Goal: Communication & Community: Share content

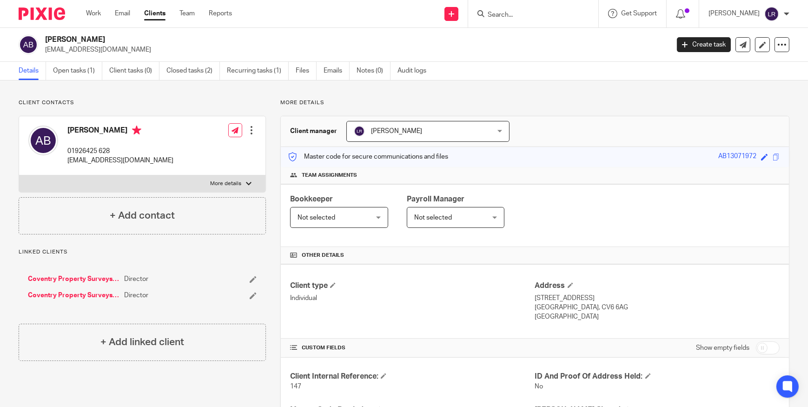
click at [35, 19] on img at bounding box center [42, 13] width 47 height 13
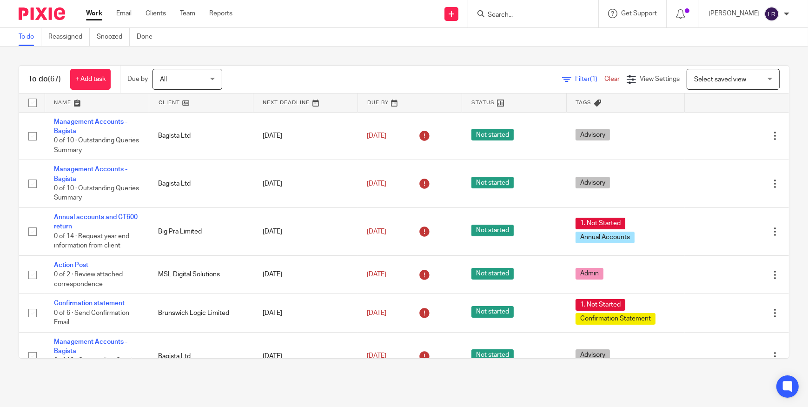
click at [514, 15] on input "Search" at bounding box center [529, 15] width 84 height 8
click at [513, 16] on input "Search" at bounding box center [529, 15] width 84 height 8
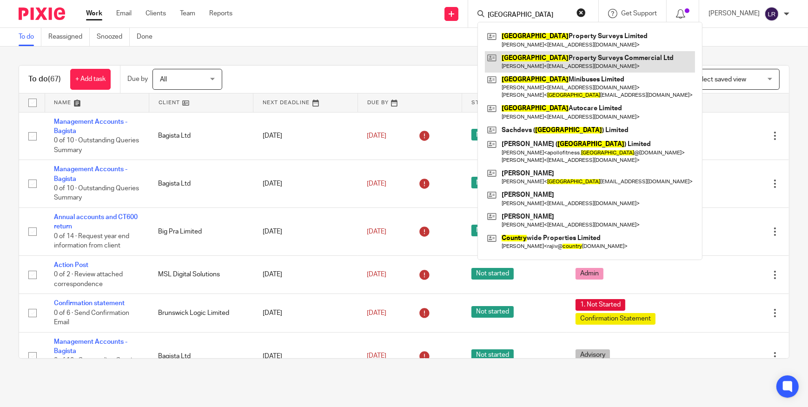
type input "coventry"
click at [552, 66] on link at bounding box center [590, 61] width 210 height 21
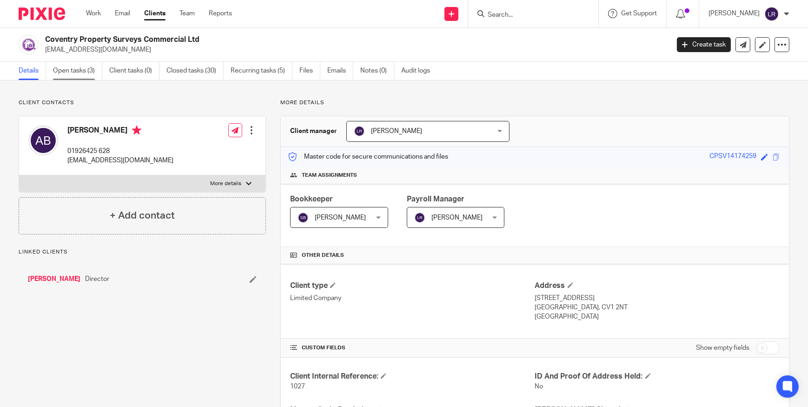
click at [88, 73] on link "Open tasks (3)" at bounding box center [77, 71] width 49 height 18
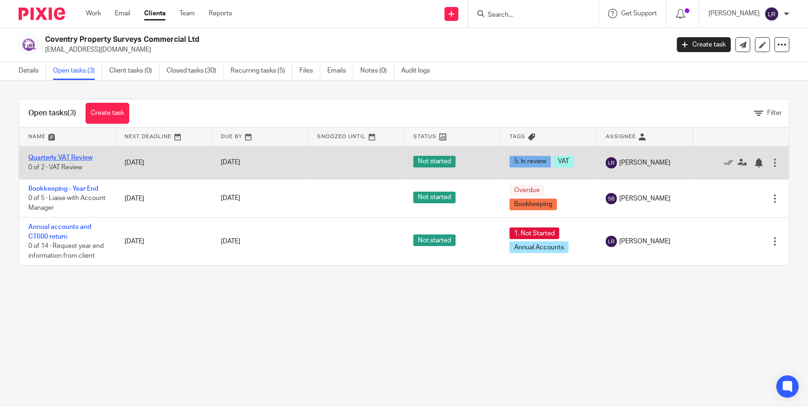
click at [70, 157] on link "Quarterly VAT Review" at bounding box center [60, 157] width 64 height 7
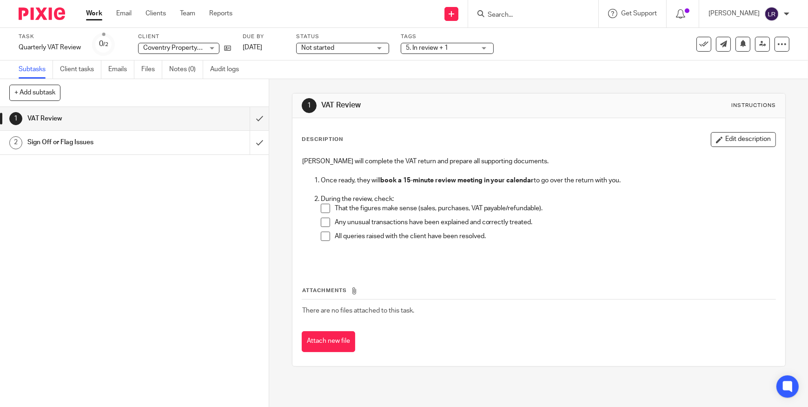
click at [375, 208] on p "That the figures make sense (sales, purchases, VAT payable/refundable)." at bounding box center [555, 208] width 441 height 9
click at [323, 209] on span at bounding box center [325, 208] width 9 height 9
click at [321, 223] on span at bounding box center [325, 222] width 9 height 9
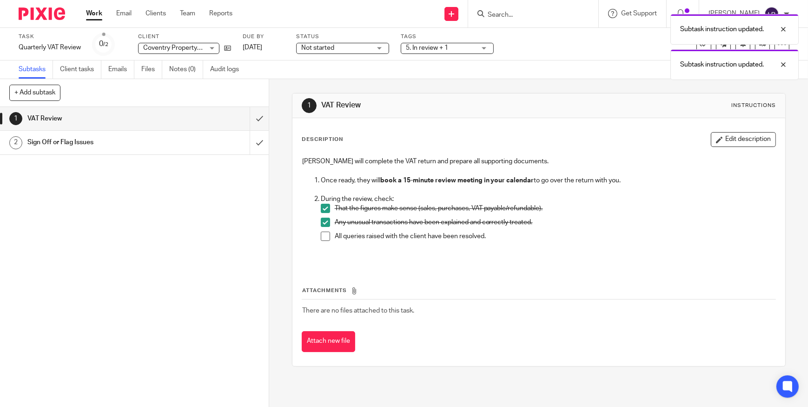
click at [321, 233] on span at bounding box center [325, 236] width 9 height 9
click at [150, 147] on h1 "Sign Off or Flag Issues" at bounding box center [98, 142] width 142 height 14
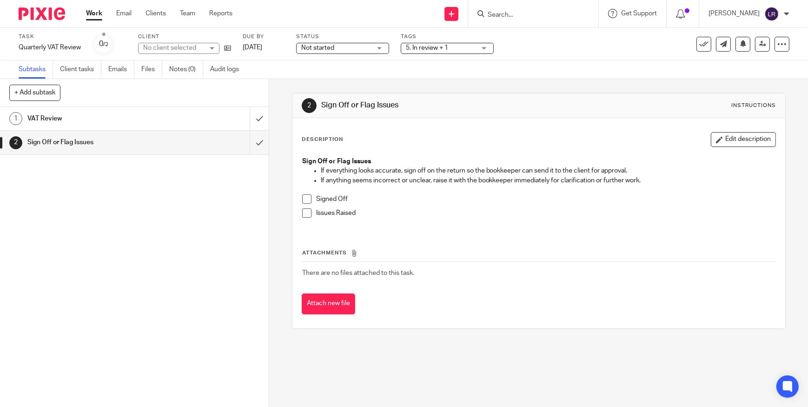
click at [302, 198] on span at bounding box center [306, 198] width 9 height 9
click at [700, 47] on icon at bounding box center [704, 44] width 9 height 9
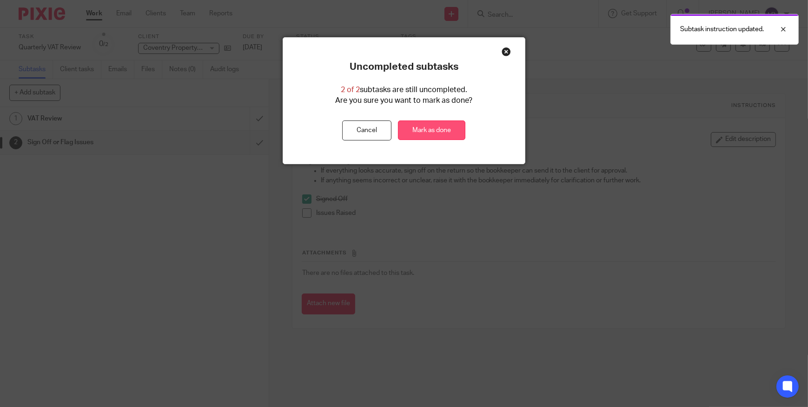
click at [447, 129] on link "Mark as done" at bounding box center [431, 130] width 67 height 20
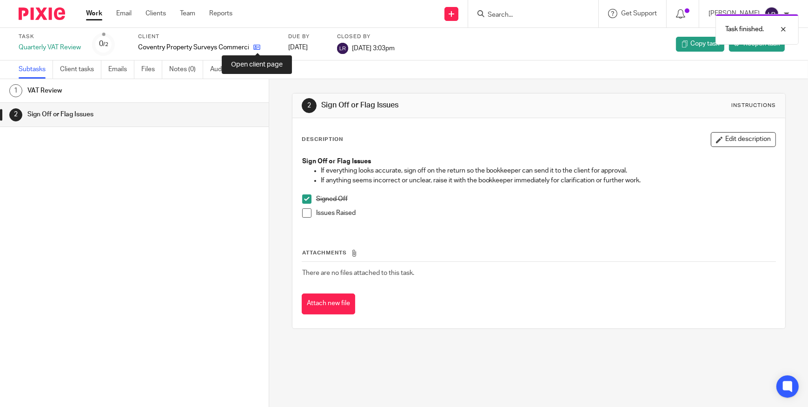
click at [254, 47] on icon at bounding box center [257, 47] width 7 height 7
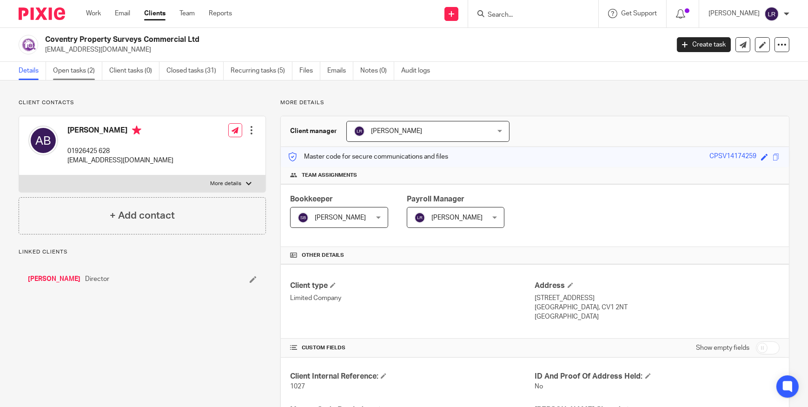
click at [93, 70] on link "Open tasks (2)" at bounding box center [77, 71] width 49 height 18
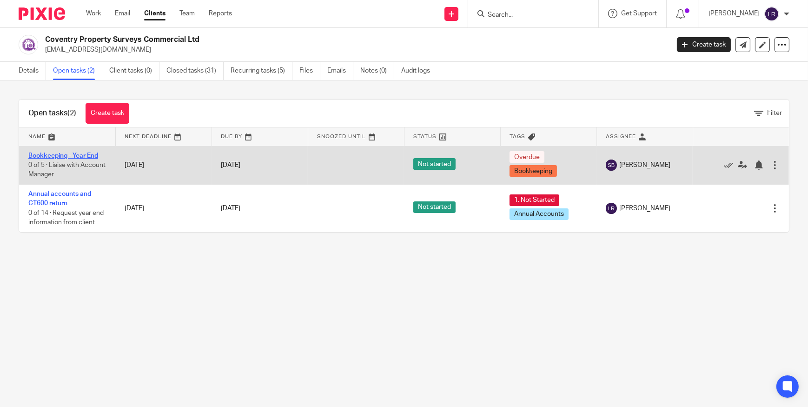
click at [51, 155] on link "Bookkeeping - Year End" at bounding box center [63, 156] width 70 height 7
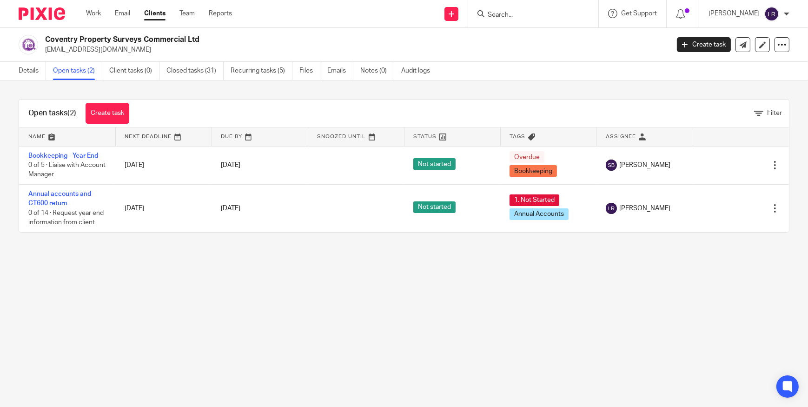
click at [50, 15] on img at bounding box center [42, 13] width 47 height 13
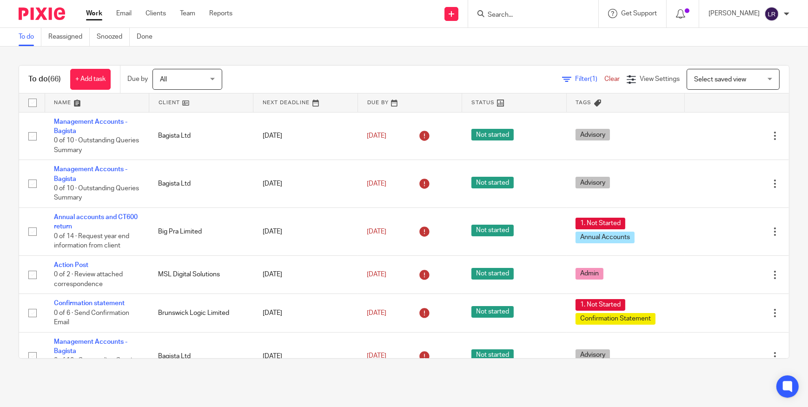
click at [533, 13] on input "Search" at bounding box center [529, 15] width 84 height 8
type input "dht"
click at [530, 38] on link at bounding box center [563, 39] width 157 height 21
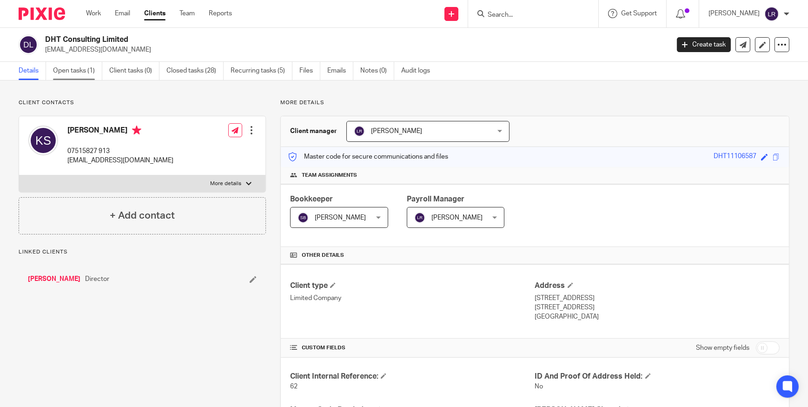
click at [77, 74] on link "Open tasks (1)" at bounding box center [77, 71] width 49 height 18
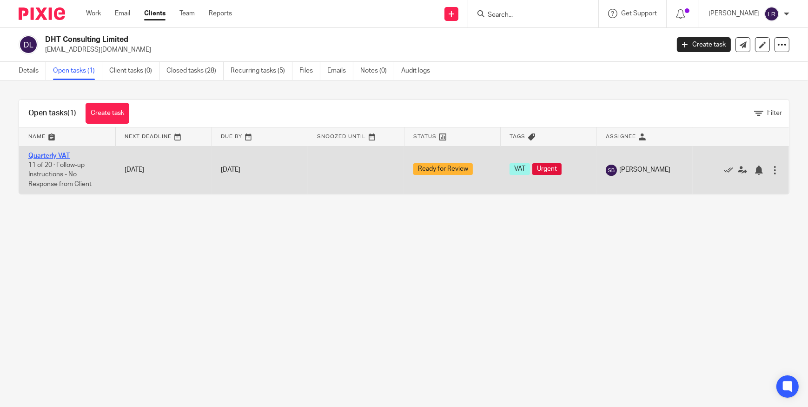
click at [48, 157] on link "Quarterly VAT" at bounding box center [48, 156] width 41 height 7
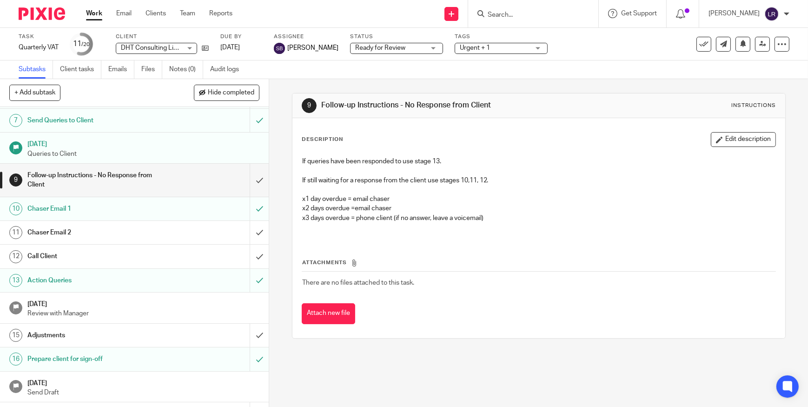
scroll to position [211, 0]
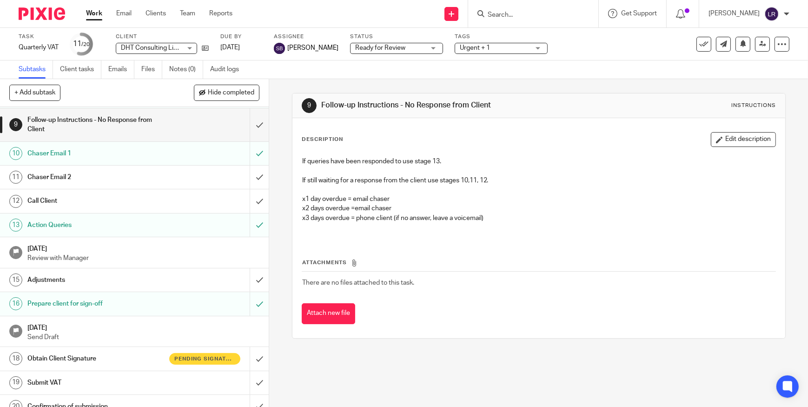
click at [113, 358] on h1 "Obtain Client Signature" at bounding box center [98, 359] width 142 height 14
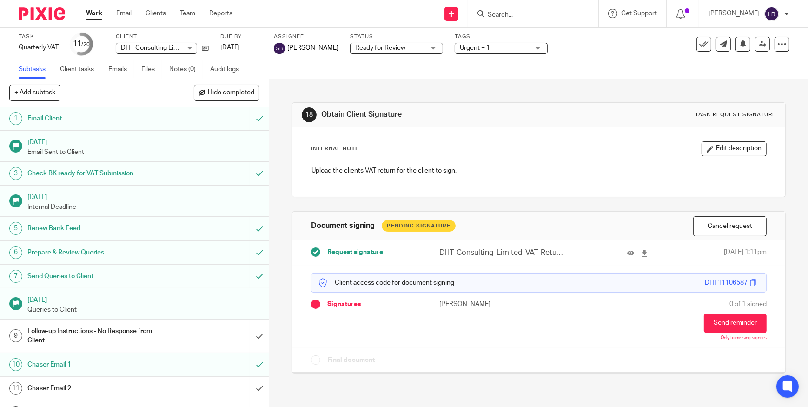
click at [514, 14] on input "Search" at bounding box center [529, 15] width 84 height 8
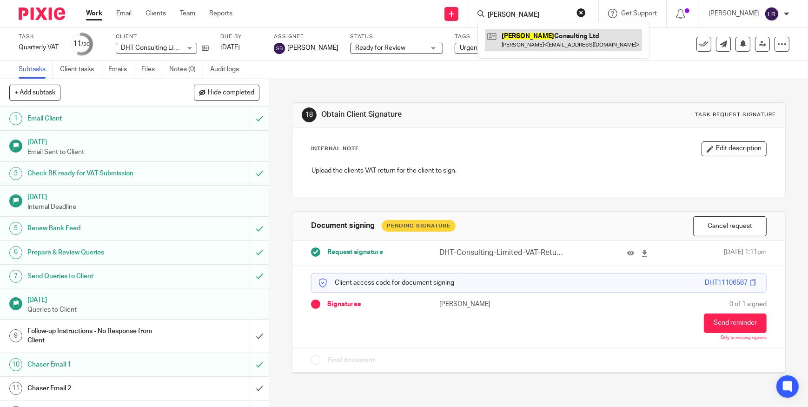
type input "torella"
click at [533, 42] on link at bounding box center [563, 39] width 157 height 21
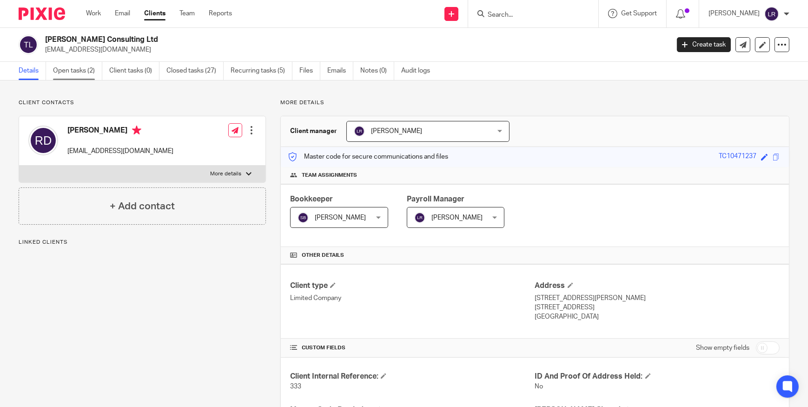
click at [74, 72] on link "Open tasks (2)" at bounding box center [77, 71] width 49 height 18
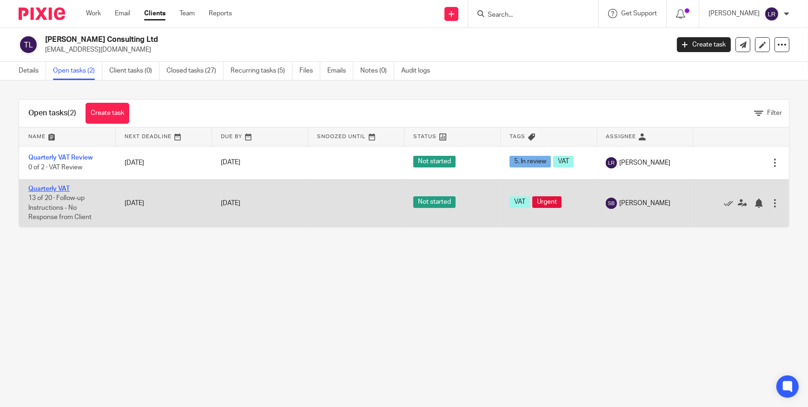
click at [59, 187] on link "Quarterly VAT" at bounding box center [48, 189] width 41 height 7
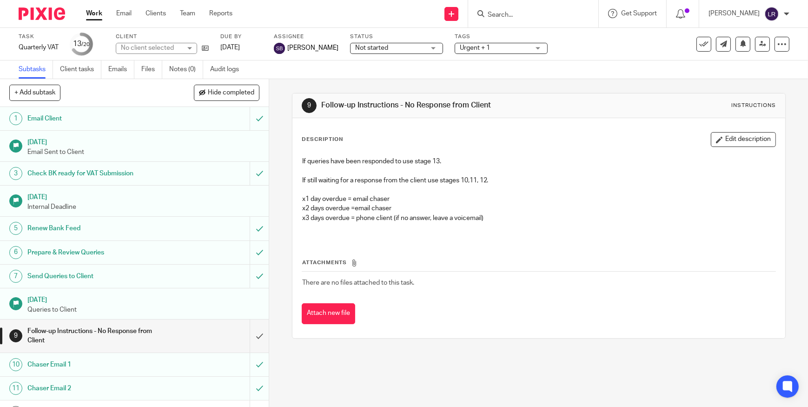
scroll to position [211, 0]
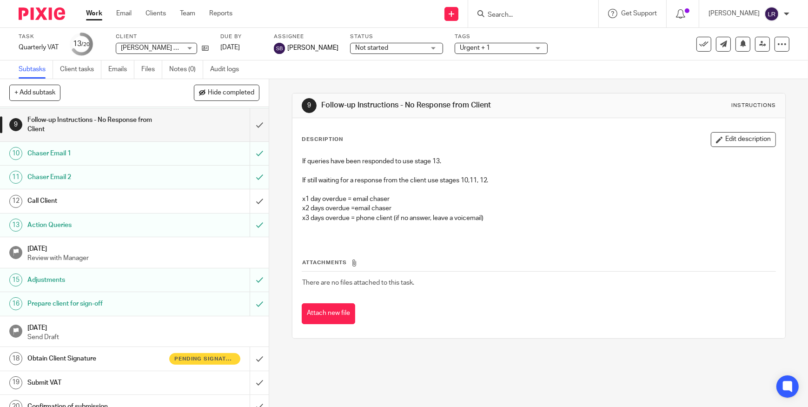
click at [108, 353] on h1 "Obtain Client Signature" at bounding box center [98, 359] width 142 height 14
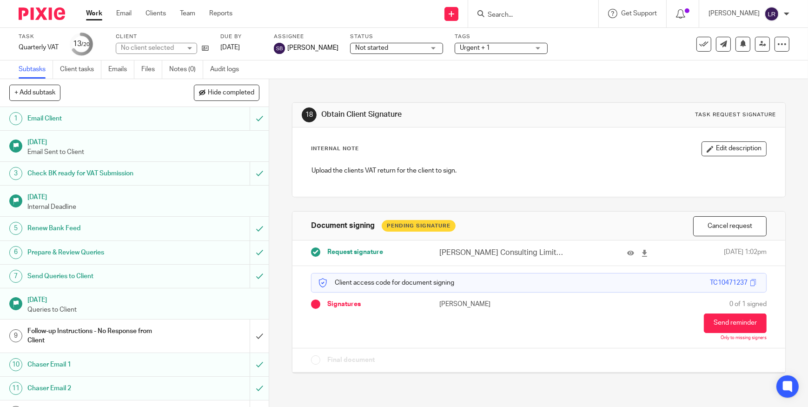
click at [48, 9] on img at bounding box center [42, 13] width 47 height 13
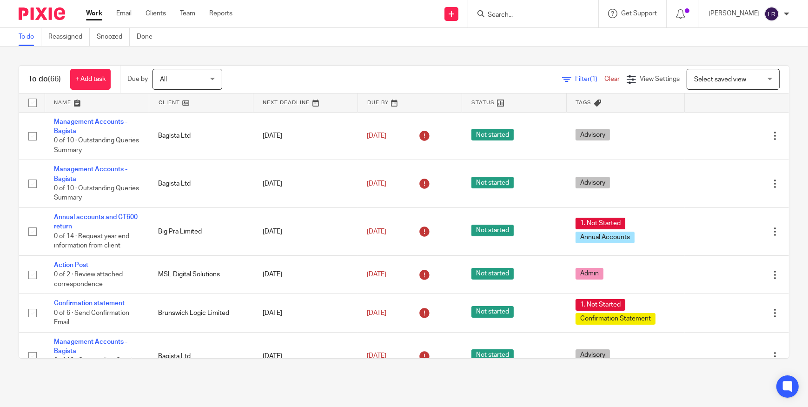
click at [181, 78] on span "All" at bounding box center [184, 79] width 49 height 20
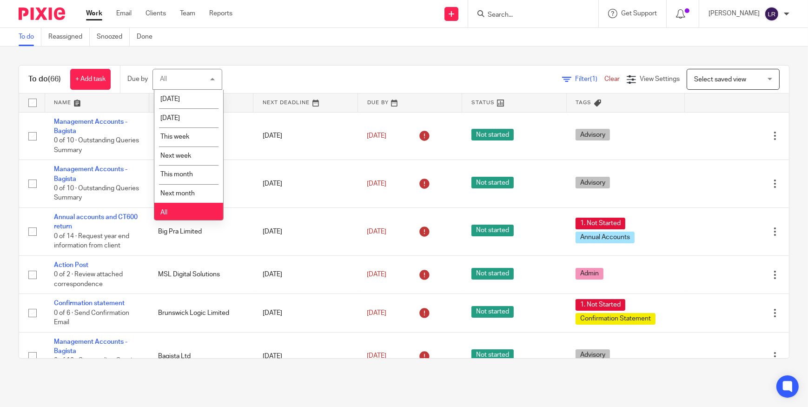
click at [188, 210] on li "All" at bounding box center [188, 212] width 69 height 19
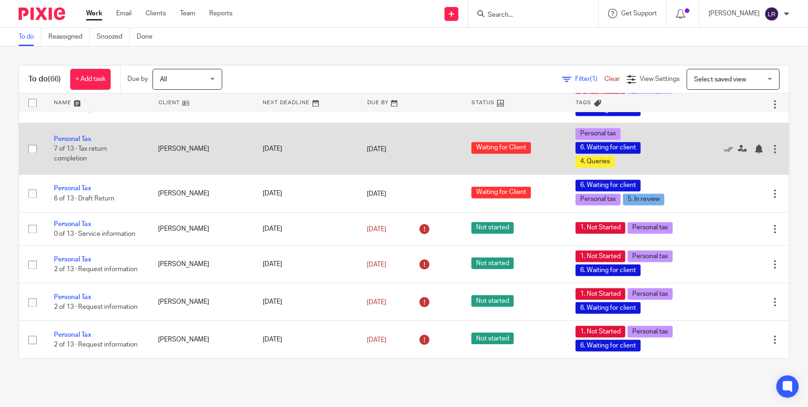
scroll to position [2673, 0]
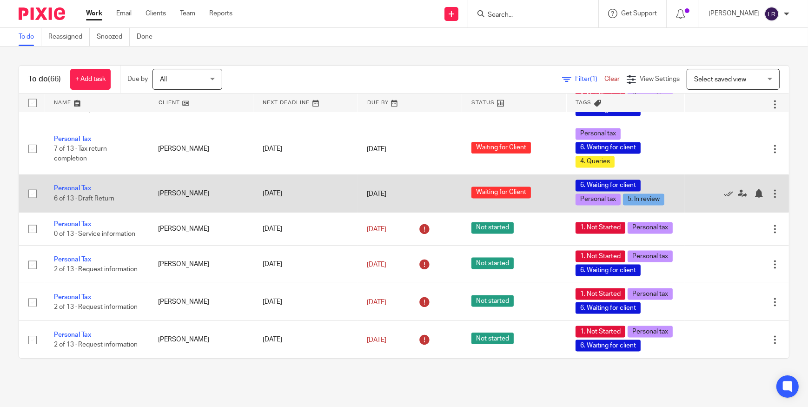
click at [31, 202] on input "checkbox" at bounding box center [33, 194] width 18 height 18
checkbox input "true"
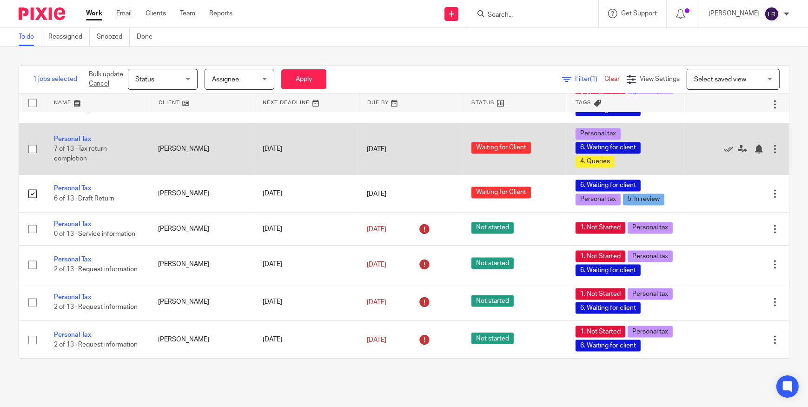
click at [29, 158] on input "checkbox" at bounding box center [33, 149] width 18 height 18
checkbox input "true"
drag, startPoint x: 81, startPoint y: 261, endPoint x: 88, endPoint y: 264, distance: 7.8
click at [81, 142] on link "Personal Tax" at bounding box center [72, 139] width 37 height 7
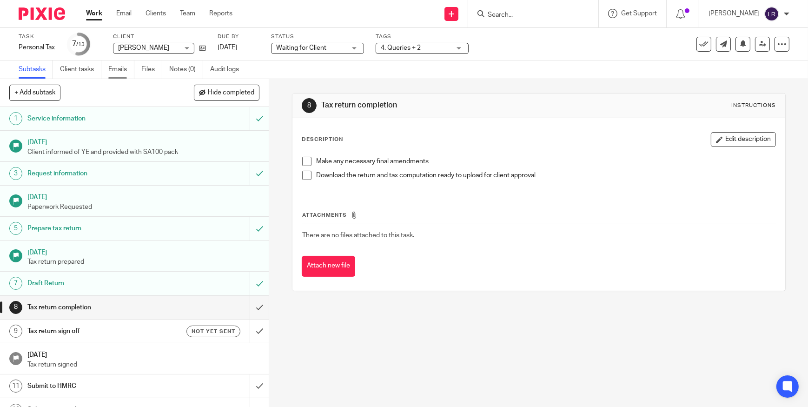
click at [111, 72] on link "Emails" at bounding box center [121, 69] width 26 height 18
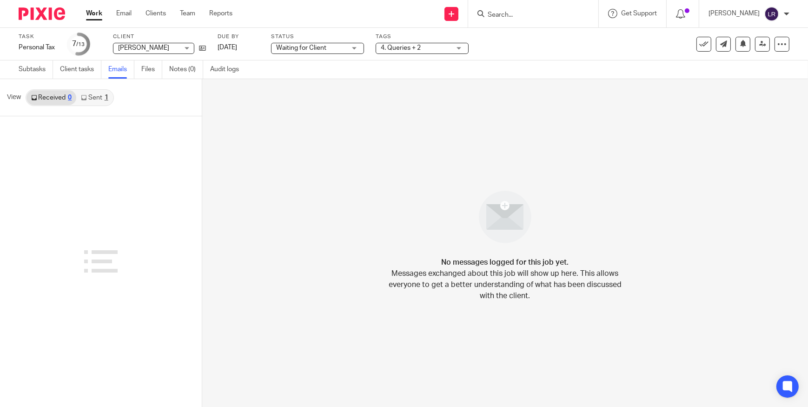
click at [99, 97] on link "Sent 1" at bounding box center [94, 97] width 36 height 15
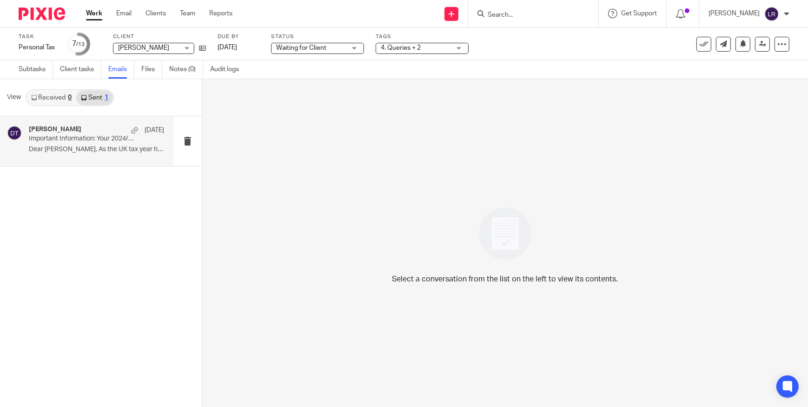
click at [66, 132] on h4 "[PERSON_NAME]" at bounding box center [55, 130] width 53 height 8
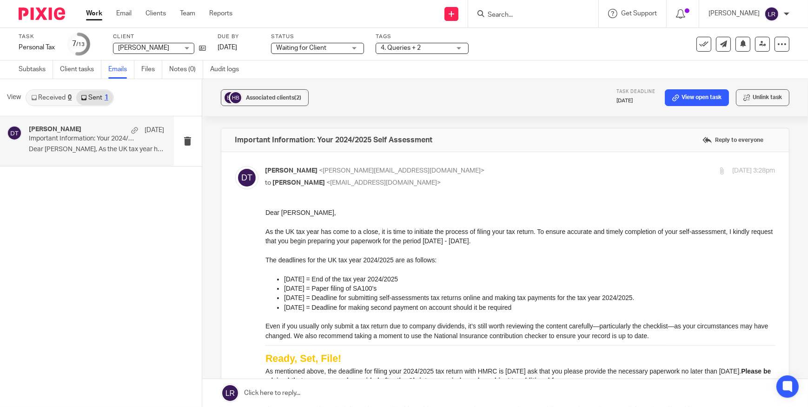
click at [48, 95] on link "Received 0" at bounding box center [52, 97] width 50 height 15
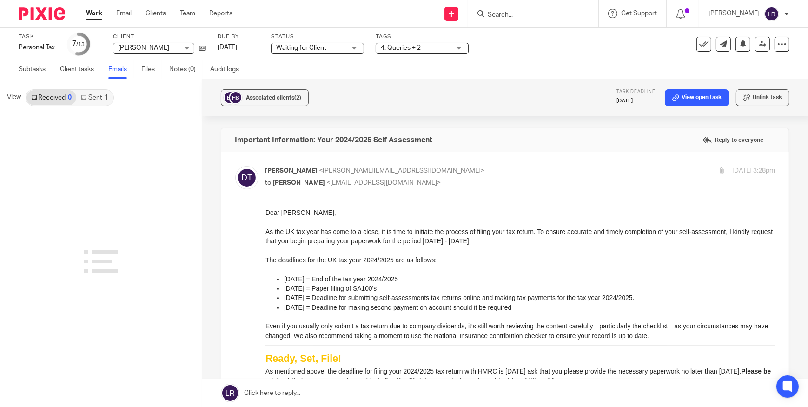
click at [544, 16] on input "Search" at bounding box center [529, 15] width 84 height 8
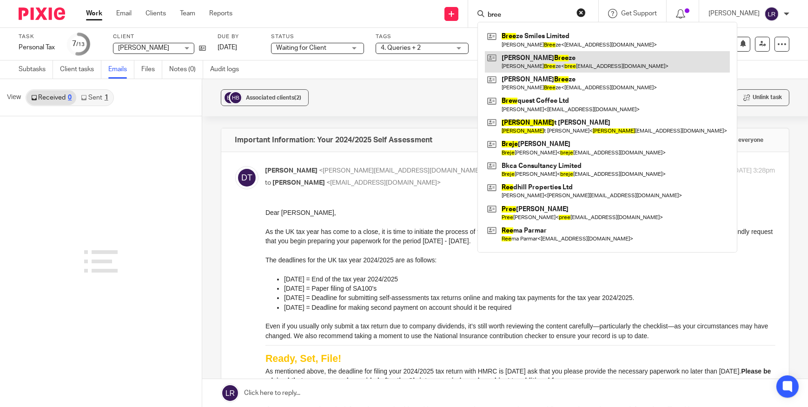
type input "bree"
click at [559, 62] on link at bounding box center [607, 61] width 245 height 21
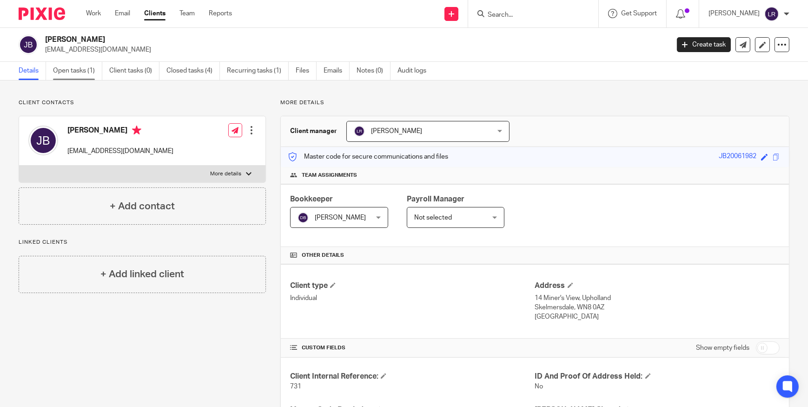
click at [70, 72] on link "Open tasks (1)" at bounding box center [77, 71] width 49 height 18
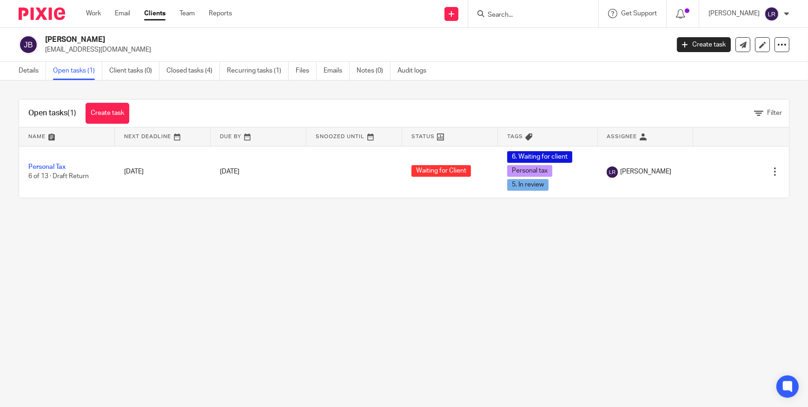
click at [326, 71] on link "Emails" at bounding box center [337, 71] width 26 height 18
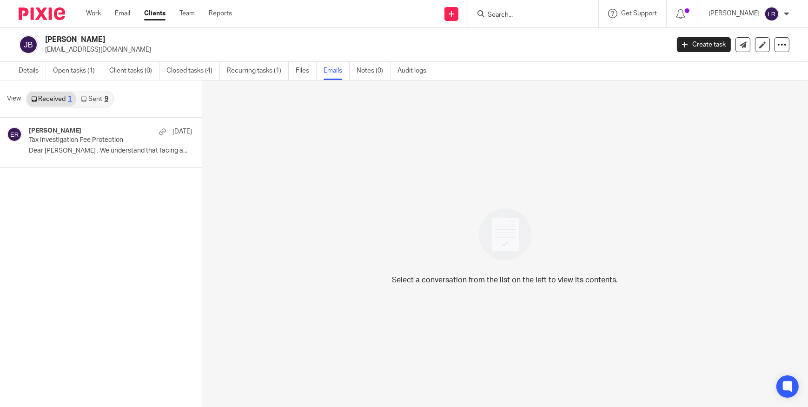
click at [94, 100] on link "Sent 9" at bounding box center [94, 99] width 36 height 15
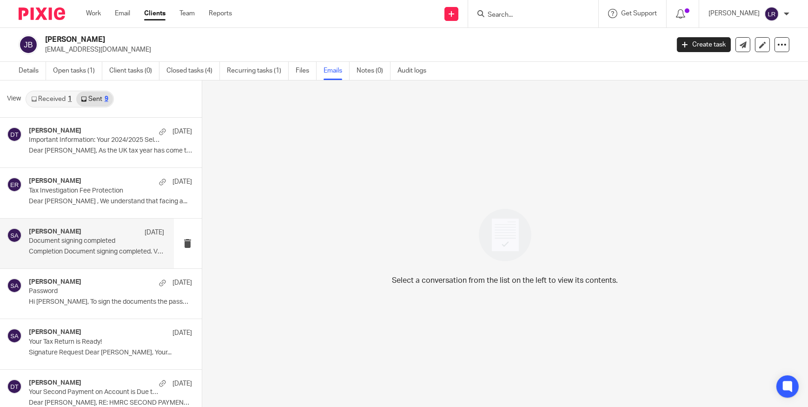
click at [73, 239] on p "Document signing completed" at bounding box center [83, 241] width 108 height 8
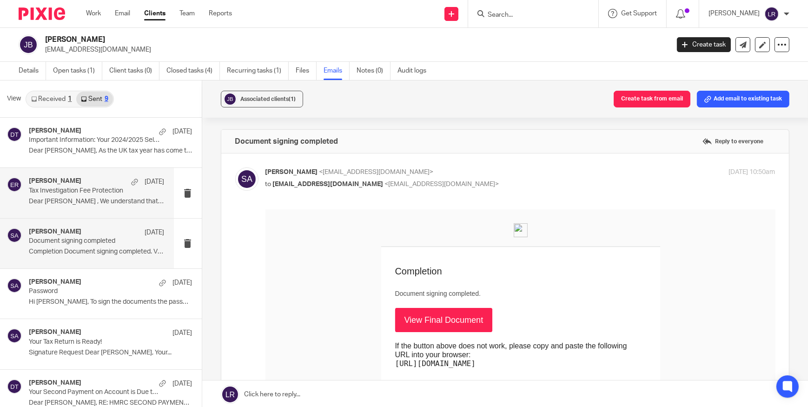
click at [66, 187] on p "Tax Investigation Fee Protection" at bounding box center [83, 191] width 108 height 8
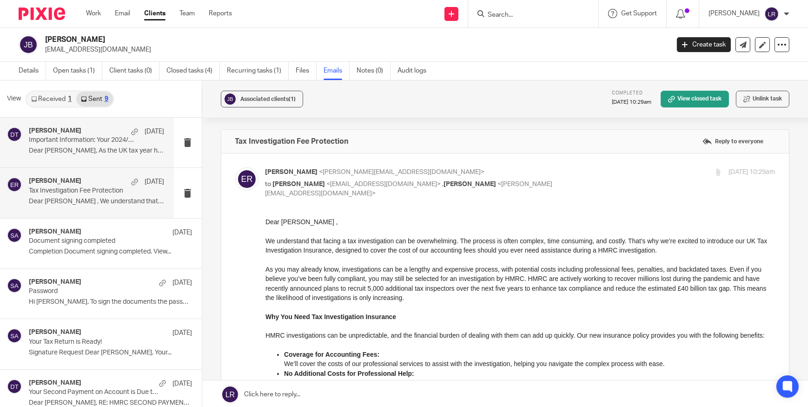
click at [60, 140] on p "Important Information: Your 2024/2025 Self Assessment" at bounding box center [83, 140] width 108 height 8
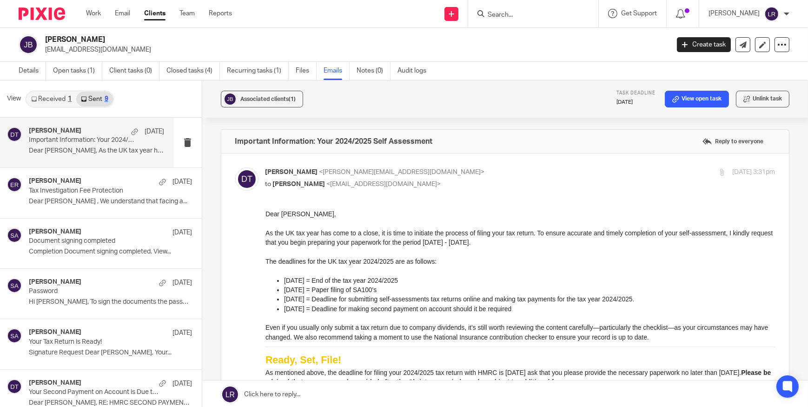
click at [514, 11] on input "Search" at bounding box center [529, 15] width 84 height 8
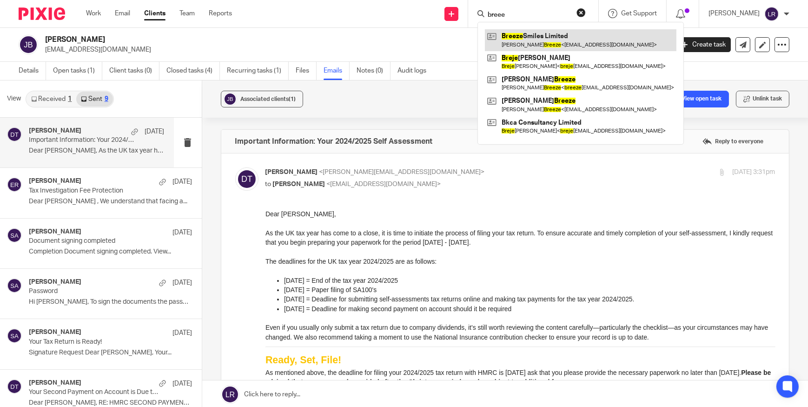
type input "breee"
click at [529, 31] on link at bounding box center [581, 39] width 192 height 21
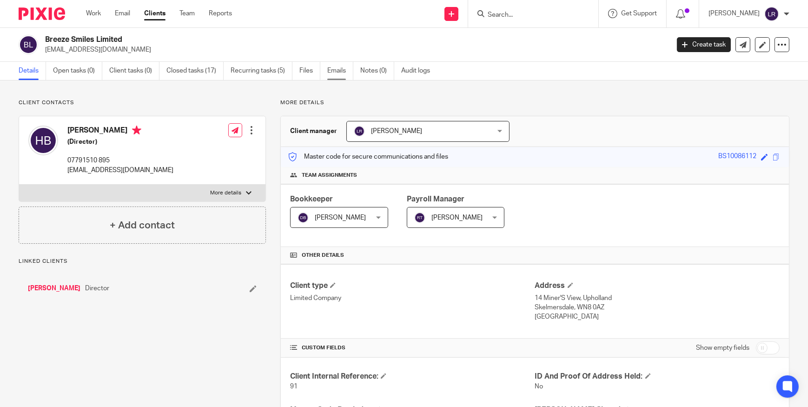
click at [335, 71] on link "Emails" at bounding box center [340, 71] width 26 height 18
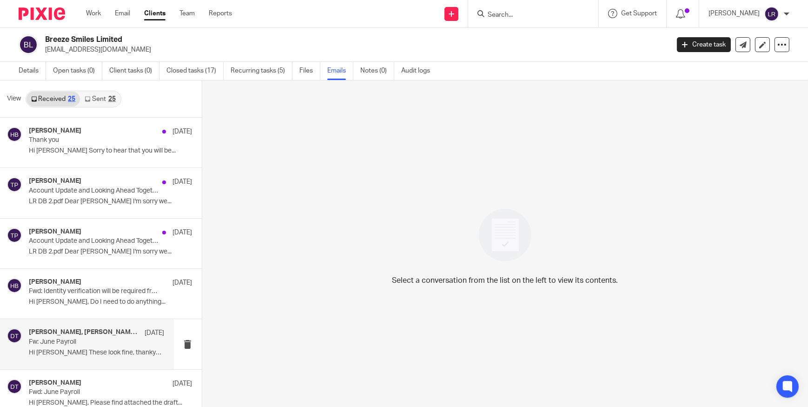
click at [74, 344] on p "Fw: June Payroll" at bounding box center [83, 342] width 108 height 8
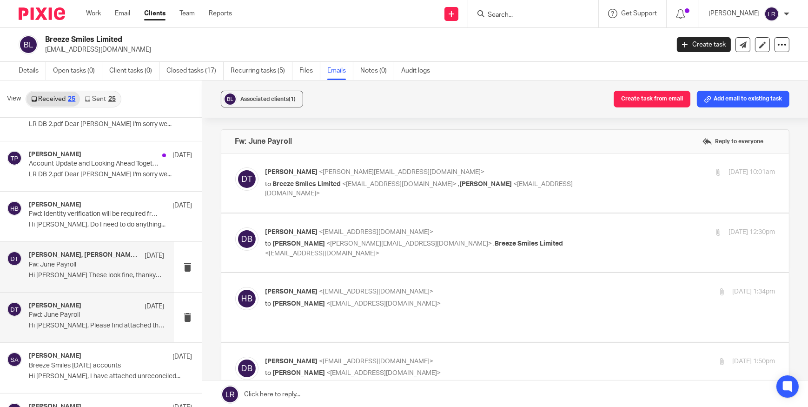
scroll to position [127, 0]
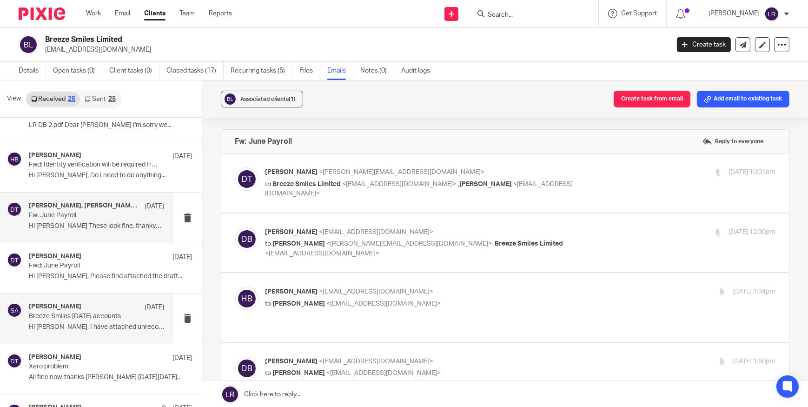
click at [55, 318] on p "Breeze Smiles March 2025 accounts" at bounding box center [83, 317] width 108 height 8
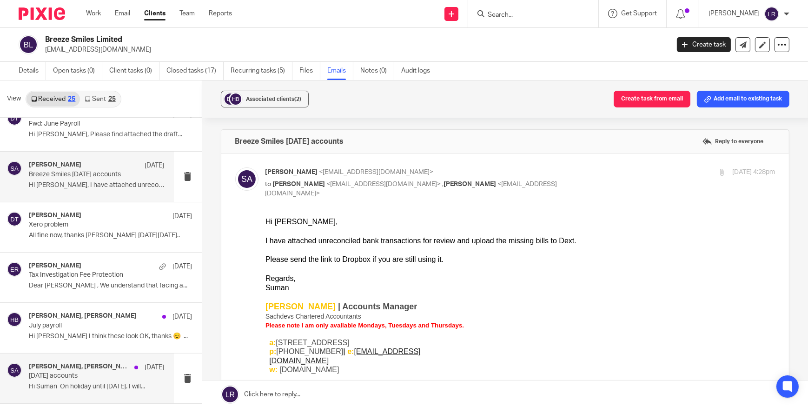
scroll to position [254, 0]
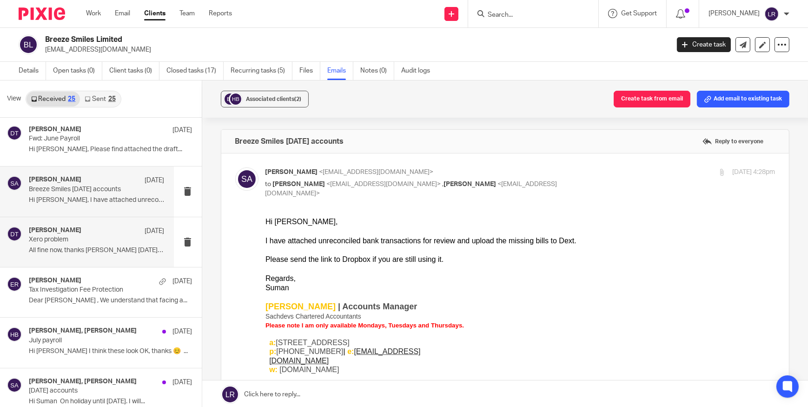
click at [73, 247] on p "All fine now, thanks Hannah On Wed, 16 Apr..." at bounding box center [97, 251] width 136 height 8
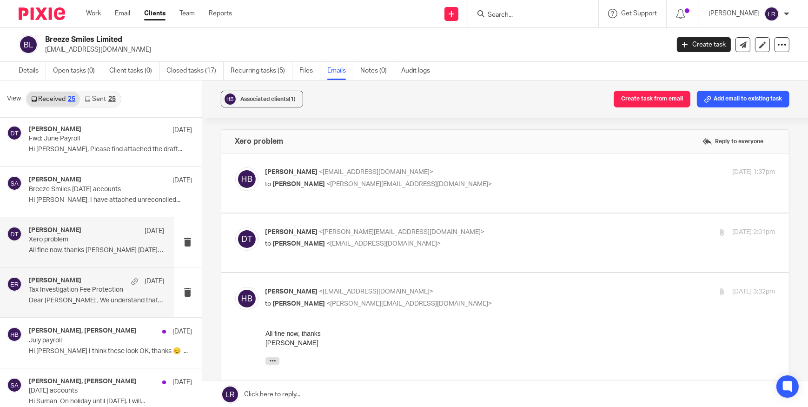
scroll to position [0, 0]
click at [443, 299] on p "to Deanna Templeton <deanna@sachdevs-ca.com>" at bounding box center [436, 304] width 340 height 10
checkbox input "false"
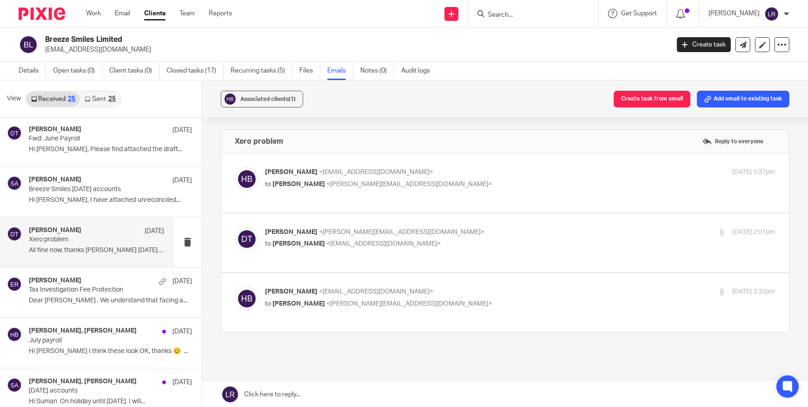
click at [408, 237] on div "Deanna Templeton <deanna@sachdevs-ca.com> to Hannah Breeze <hannah200679@gmail.…" at bounding box center [436, 237] width 340 height 21
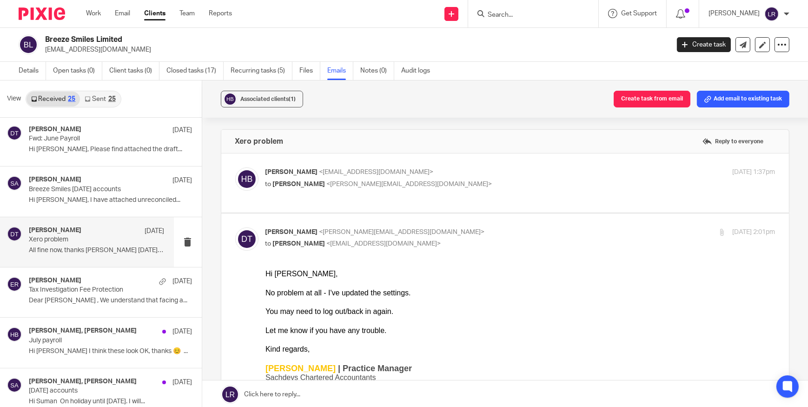
click at [451, 240] on p "to Hannah Breeze <hannah200679@gmail.com>" at bounding box center [436, 244] width 340 height 10
checkbox input "false"
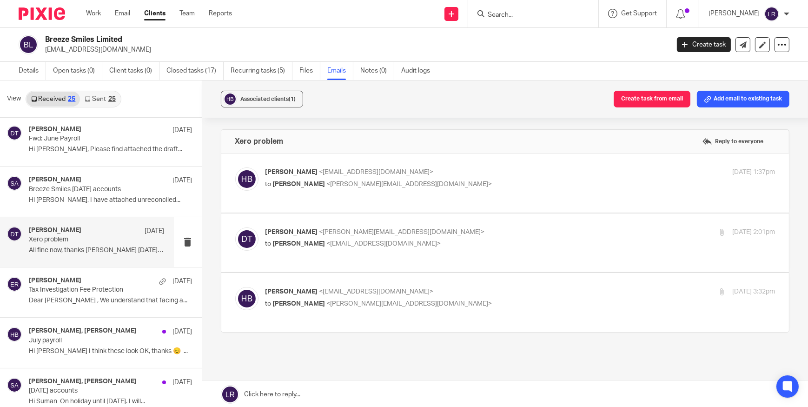
click at [450, 191] on div "Hannah Breeze <hannah200679@gmail.com> to Deanna Templeton <deanna@sachdevs-ca.…" at bounding box center [505, 182] width 541 height 31
click at [437, 172] on p "Hannah Breeze <hannah200679@gmail.com>" at bounding box center [436, 172] width 340 height 10
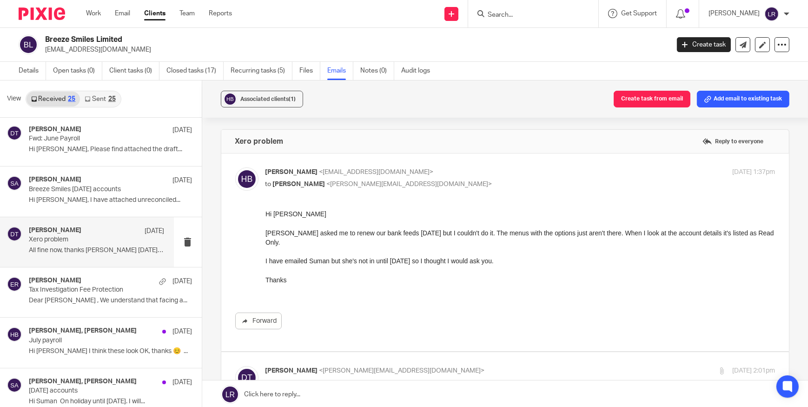
click at [468, 166] on label at bounding box center [505, 253] width 568 height 198
click at [235, 167] on input "checkbox" at bounding box center [235, 167] width 0 height 0
checkbox input "false"
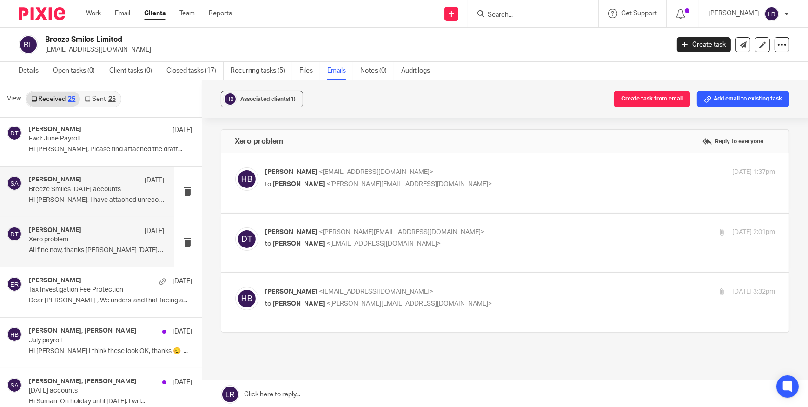
click at [51, 200] on p "Hi Hannah, I have attached unreconciled..." at bounding box center [97, 200] width 136 height 8
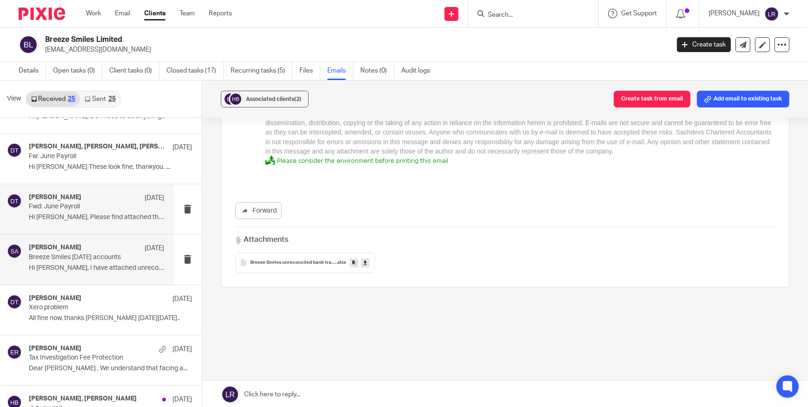
scroll to position [127, 0]
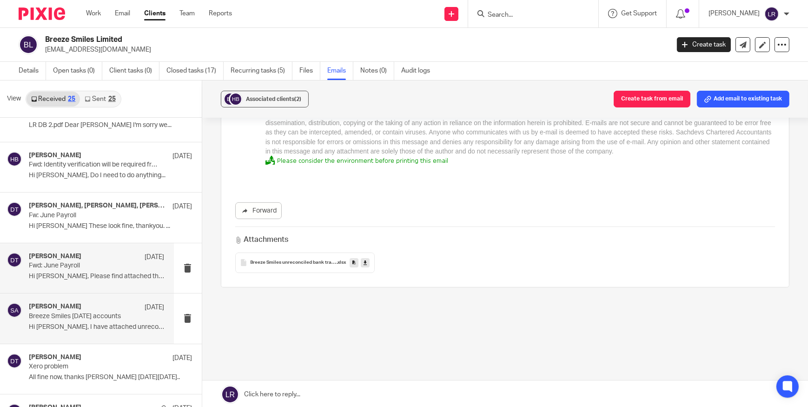
click at [67, 258] on h4 "Deanna Templeton" at bounding box center [55, 257] width 53 height 8
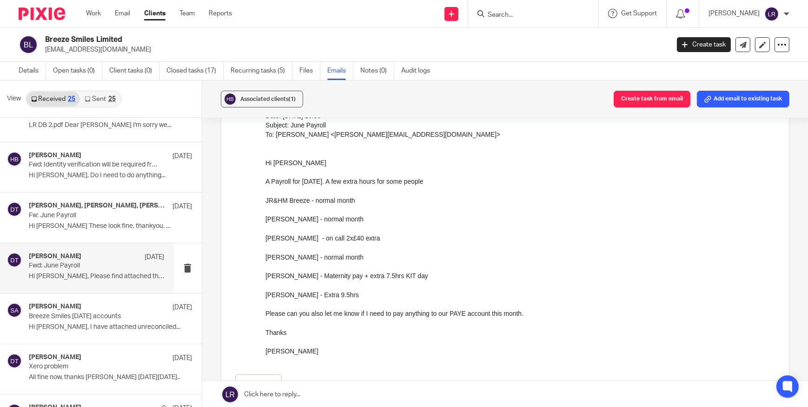
scroll to position [930, 0]
click at [71, 214] on p "Fw: June Payroll" at bounding box center [83, 216] width 108 height 8
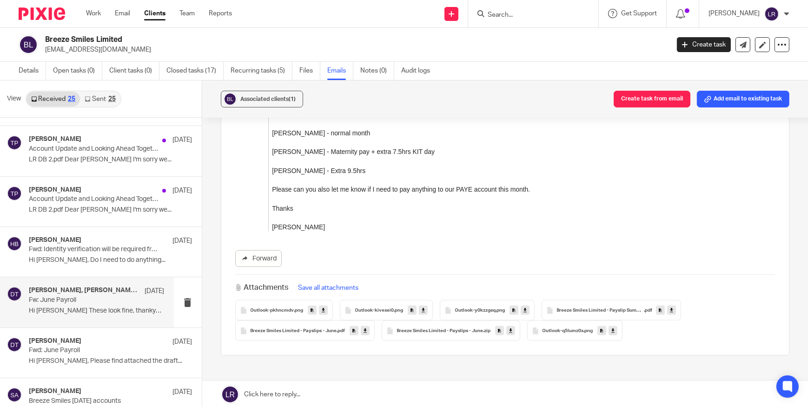
scroll to position [1443, 0]
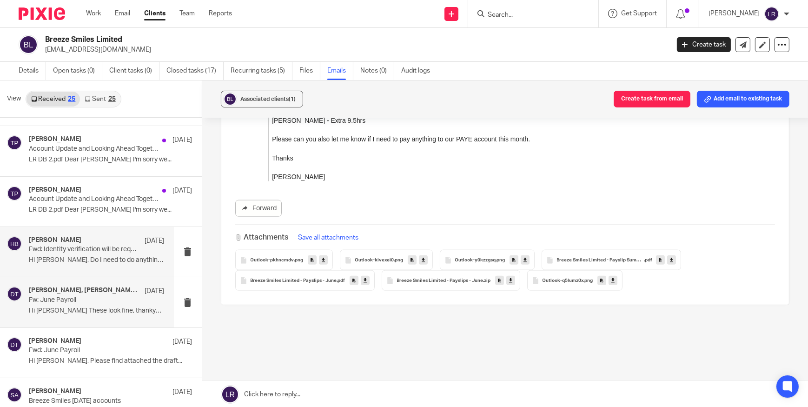
click at [60, 266] on div "Hannah Breeze 7 Aug Fwd: Identity verification will be required from 18 Novembe…" at bounding box center [97, 251] width 136 height 31
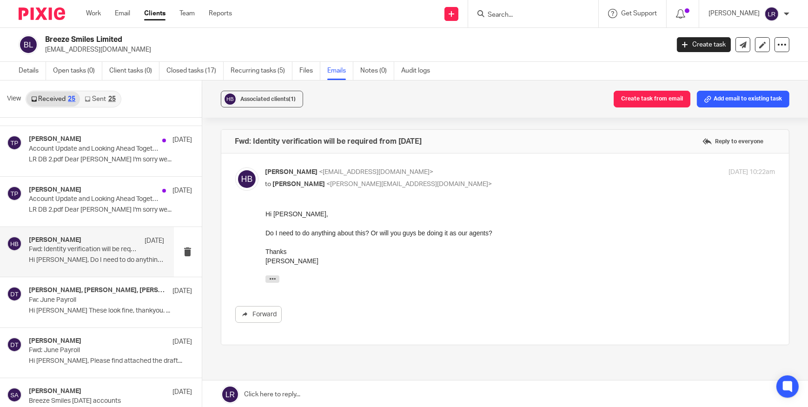
scroll to position [0, 0]
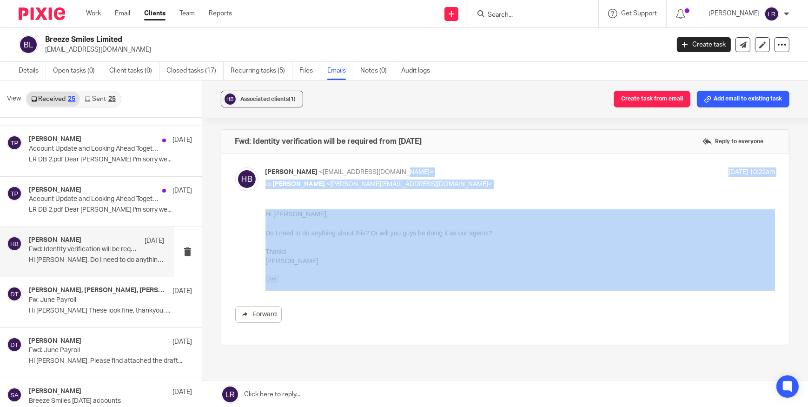
drag, startPoint x: 770, startPoint y: 381, endPoint x: 533, endPoint y: 243, distance: 274.5
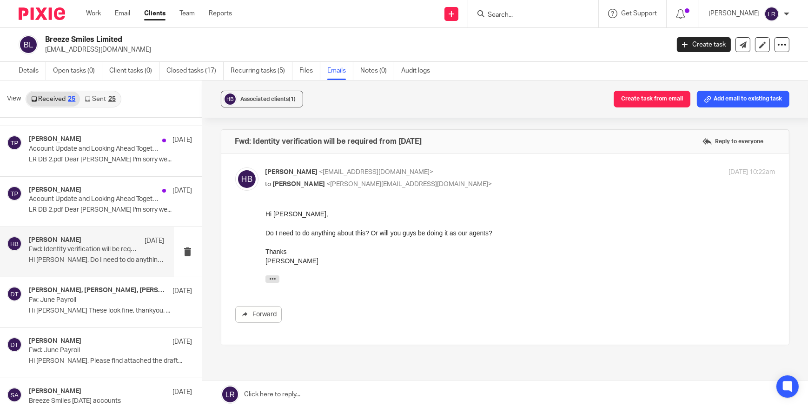
click at [413, 302] on div "Forward" at bounding box center [505, 266] width 541 height 114
click at [272, 280] on icon "button" at bounding box center [272, 278] width 7 height 7
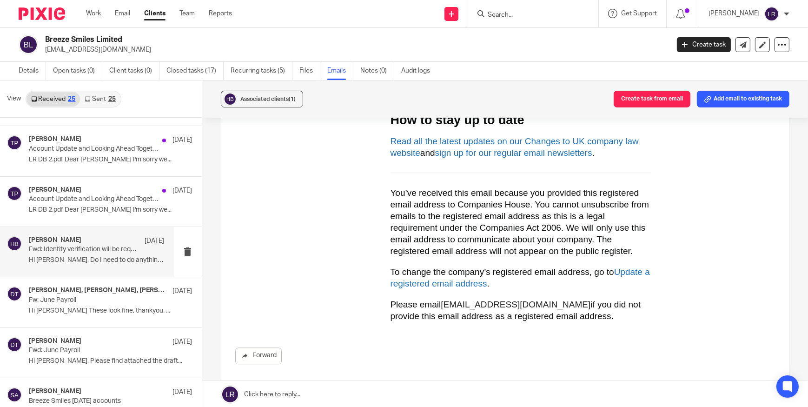
scroll to position [2452, 0]
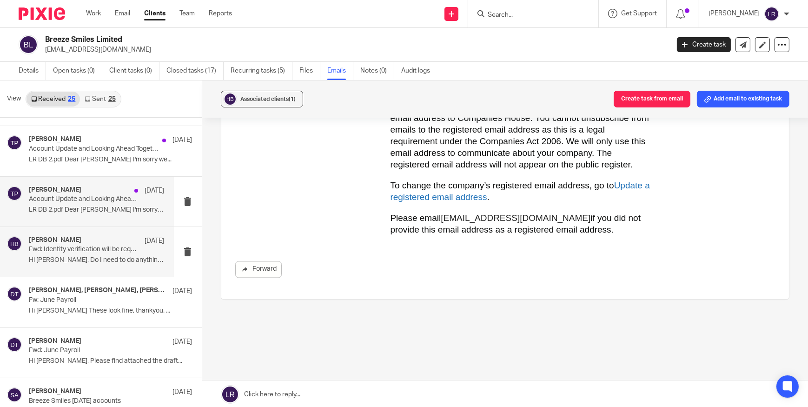
click at [60, 193] on h4 "Tina Pennycuick" at bounding box center [55, 190] width 53 height 8
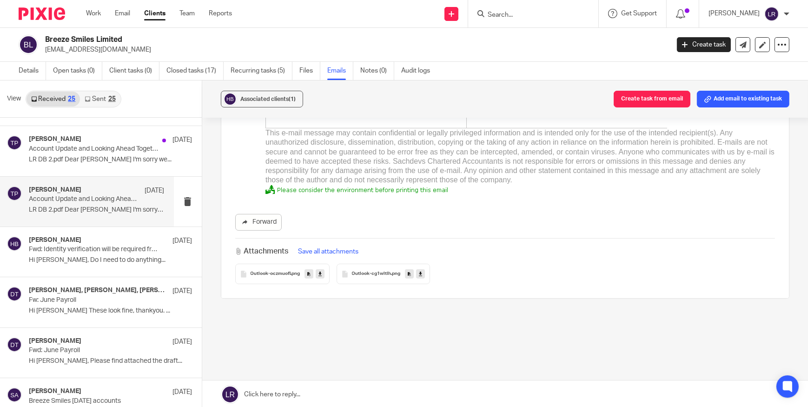
scroll to position [458, 0]
click at [70, 150] on p "Account Update and Looking Ahead Together" at bounding box center [83, 149] width 108 height 8
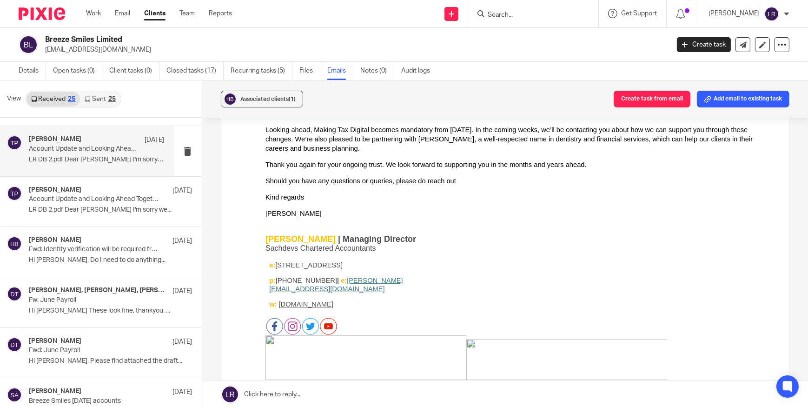
scroll to position [0, 0]
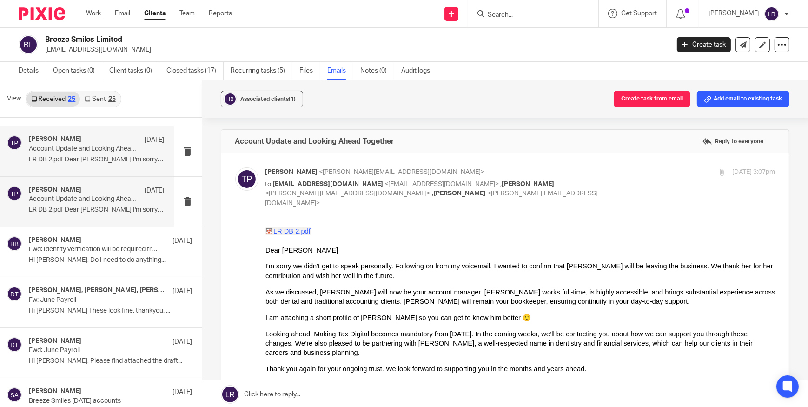
click at [84, 186] on div "Tina Pennycuick 18 Sep" at bounding box center [97, 190] width 136 height 9
click at [94, 97] on link "Sent 25" at bounding box center [100, 99] width 40 height 15
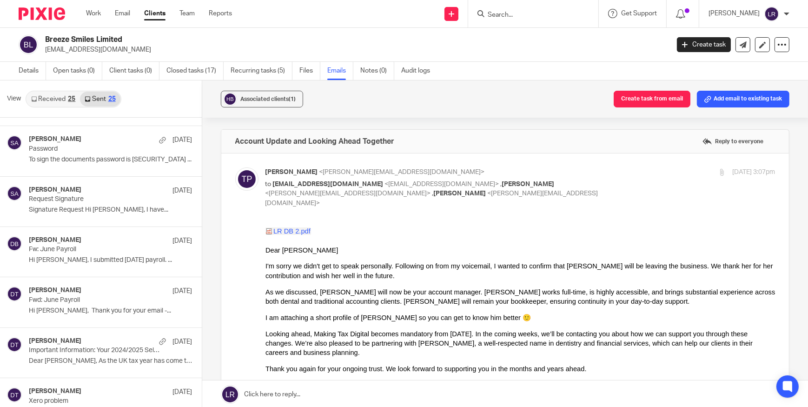
scroll to position [1, 0]
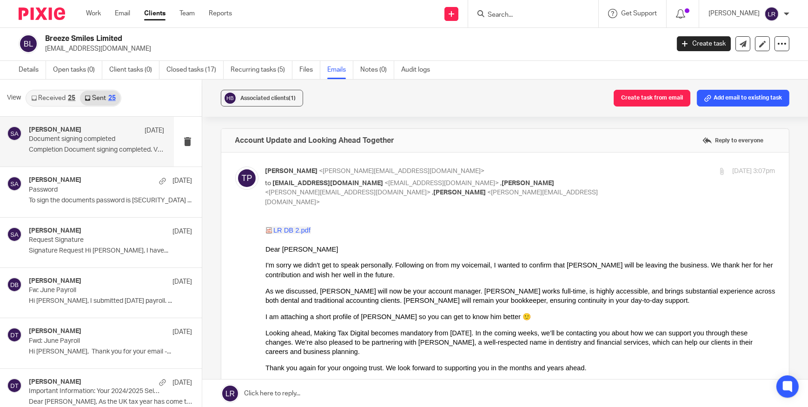
click at [63, 140] on p "Document signing completed" at bounding box center [83, 139] width 108 height 8
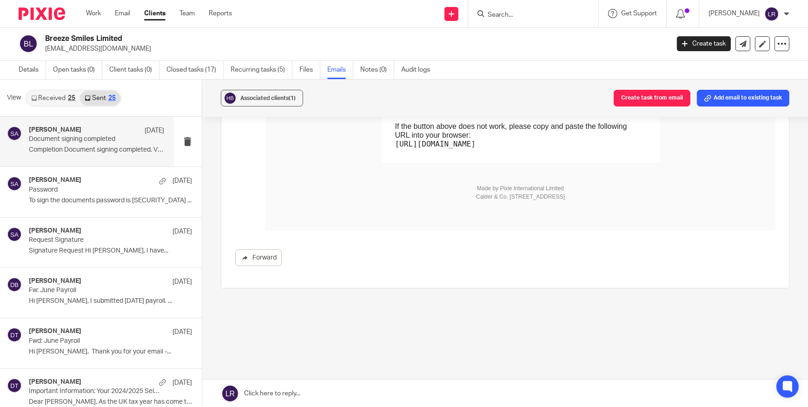
scroll to position [220, 0]
click at [71, 186] on p "Password" at bounding box center [83, 190] width 108 height 8
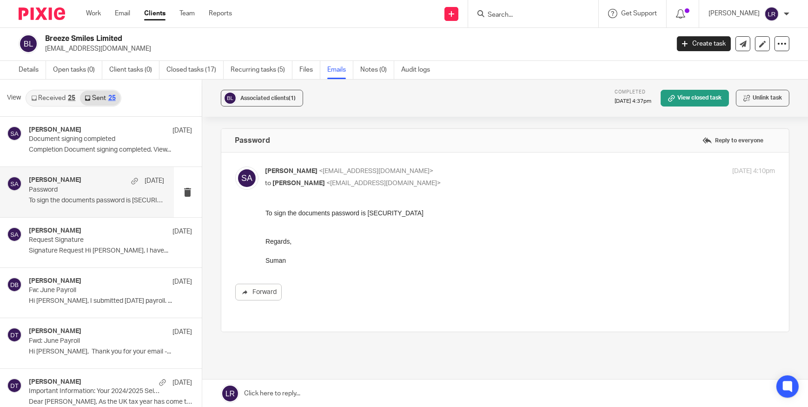
scroll to position [0, 0]
click at [68, 241] on p "Request Signature" at bounding box center [83, 240] width 108 height 8
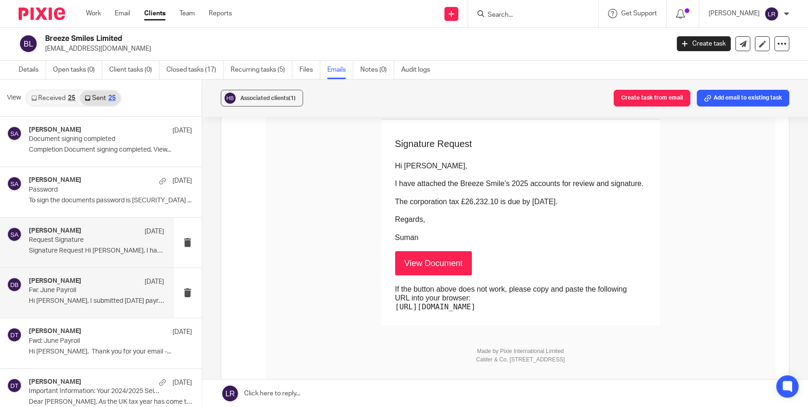
scroll to position [84, 0]
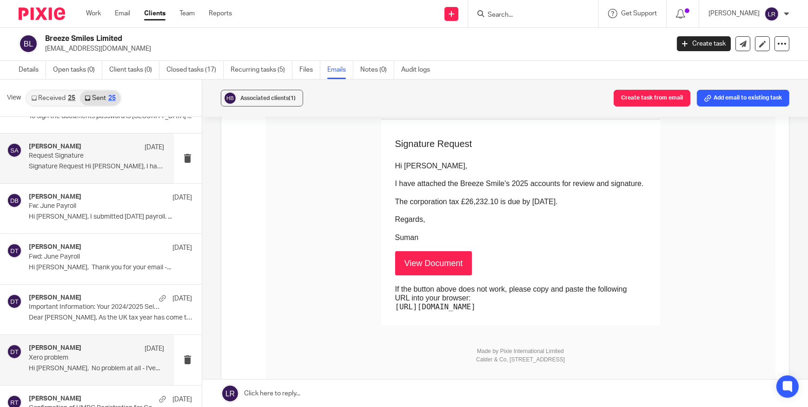
click at [87, 350] on div "Deanna Templeton 16 Apr" at bounding box center [97, 348] width 136 height 9
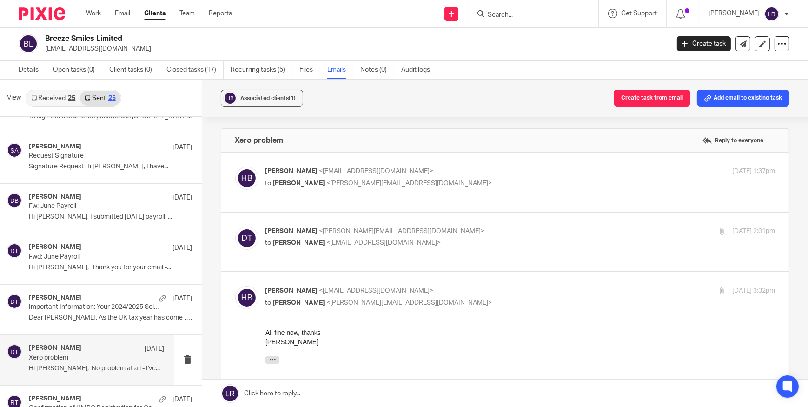
scroll to position [0, 0]
click at [94, 292] on div "Deanna Templeton 2 May Important Information: Your 2024/2025 Self Assessment De…" at bounding box center [87, 310] width 174 height 50
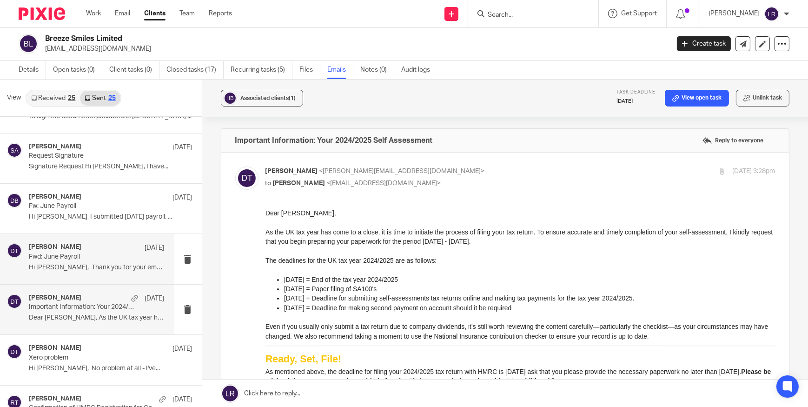
click at [75, 249] on h4 "Deanna Templeton" at bounding box center [55, 247] width 53 height 8
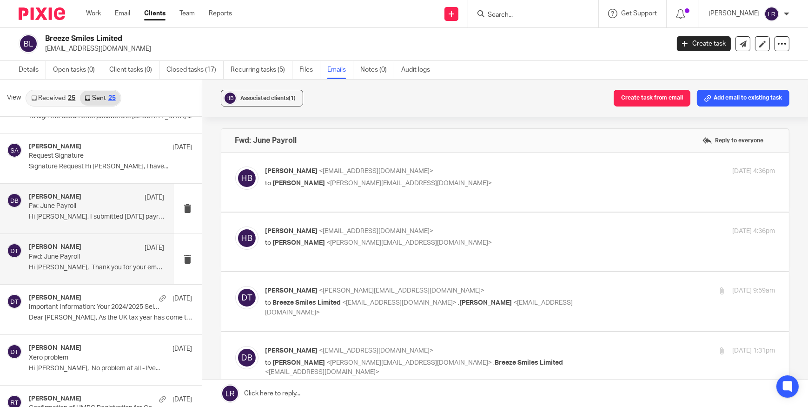
click at [63, 218] on p "Hi Hannah, I submitted Jun 2025 payroll. ..." at bounding box center [97, 217] width 136 height 8
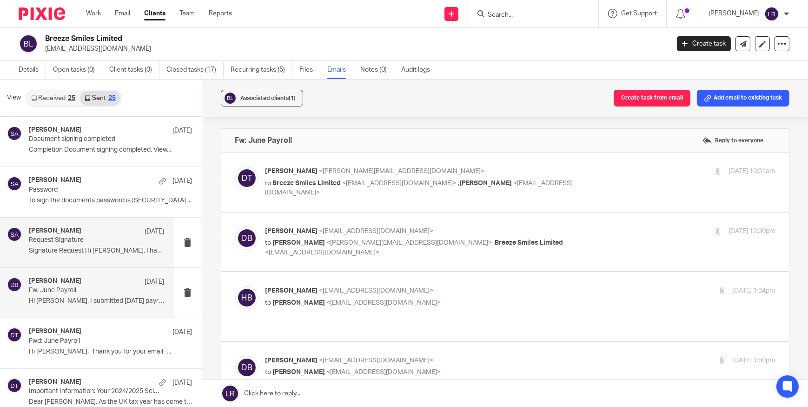
click at [73, 244] on div "Suman Aggarwal 1 Jul Request Signature Signature Request Hi Hannah, I have..." at bounding box center [97, 242] width 136 height 31
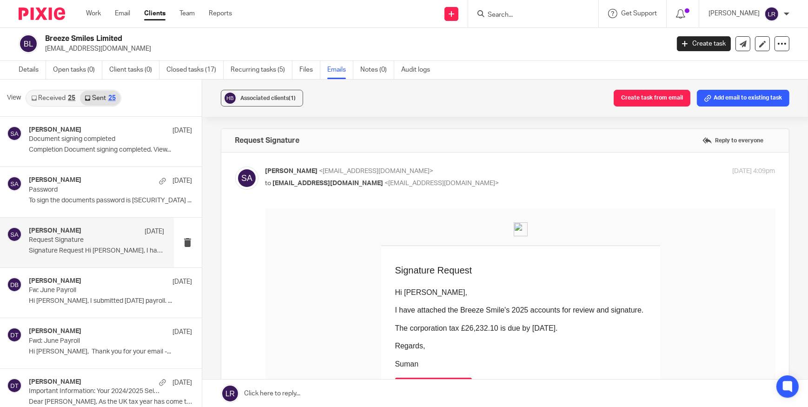
click at [70, 39] on h2 "Breeze Smiles Limited" at bounding box center [292, 39] width 494 height 10
copy div "Breeze Smiles Limited"
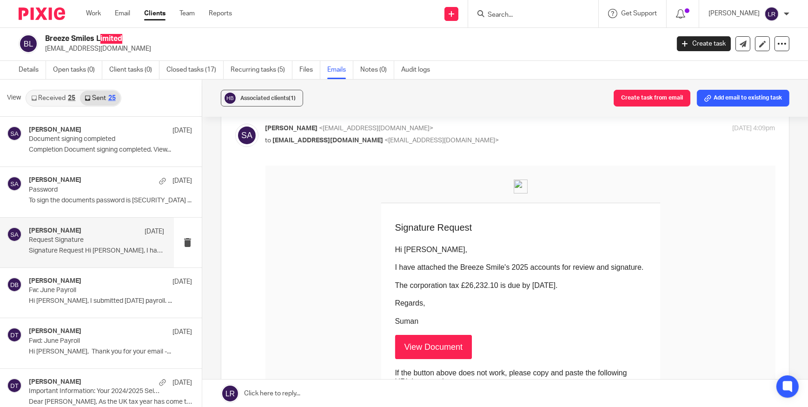
scroll to position [42, 0]
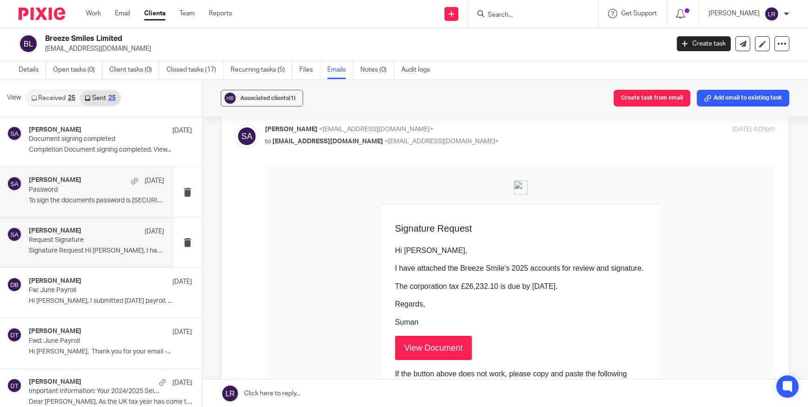
click at [67, 197] on p "To sign the documents password is BS10086112 ..." at bounding box center [97, 201] width 136 height 8
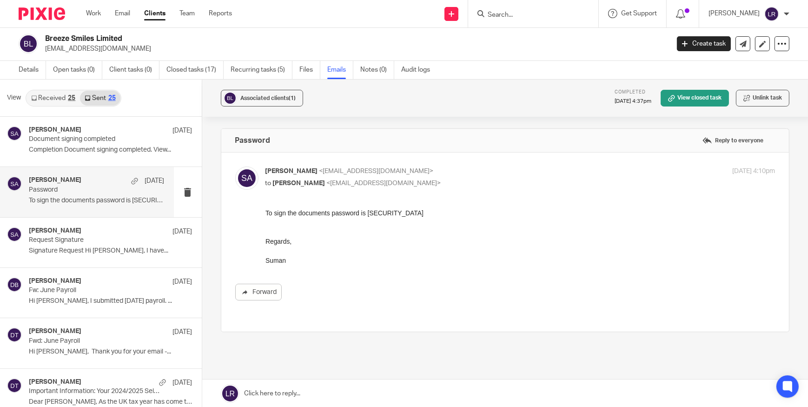
scroll to position [0, 0]
click at [68, 234] on h4 "Suman Aggarwal" at bounding box center [55, 231] width 53 height 8
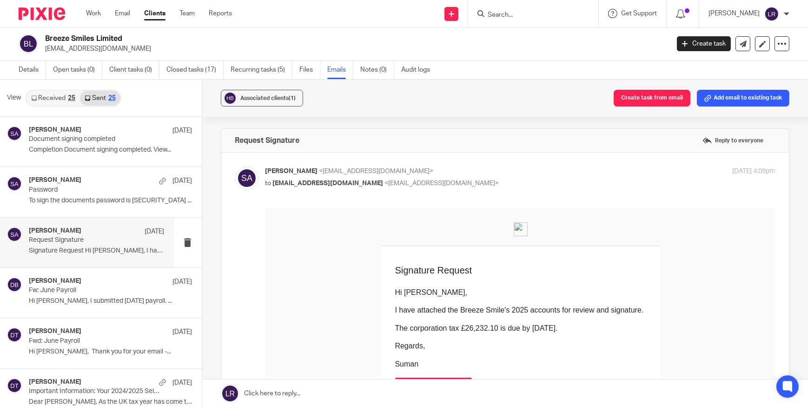
click at [512, 14] on input "Search" at bounding box center [529, 15] width 84 height 8
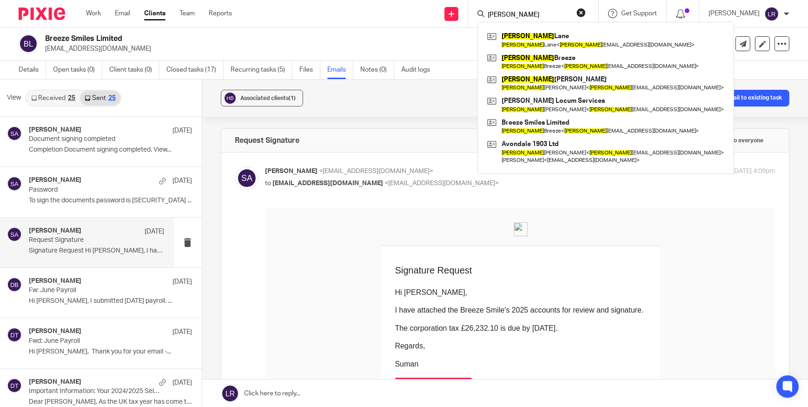
click at [526, 18] on input "hannah" at bounding box center [529, 15] width 84 height 8
click at [526, 17] on input "hannah" at bounding box center [529, 15] width 84 height 8
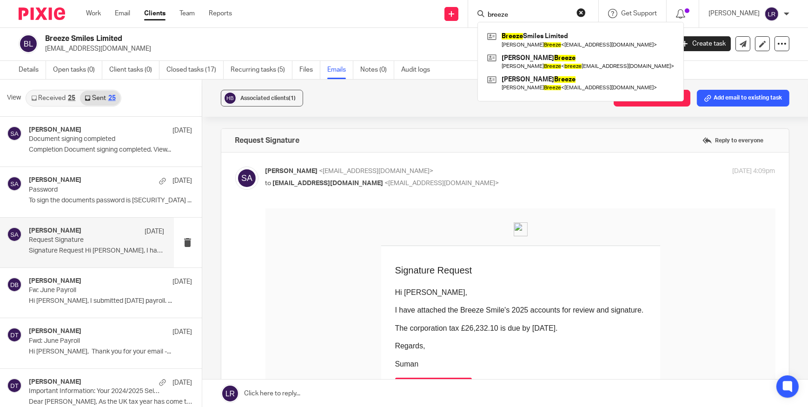
type input "breeze"
click at [605, 145] on div "Request Signature Reply to everyone" at bounding box center [505, 140] width 568 height 23
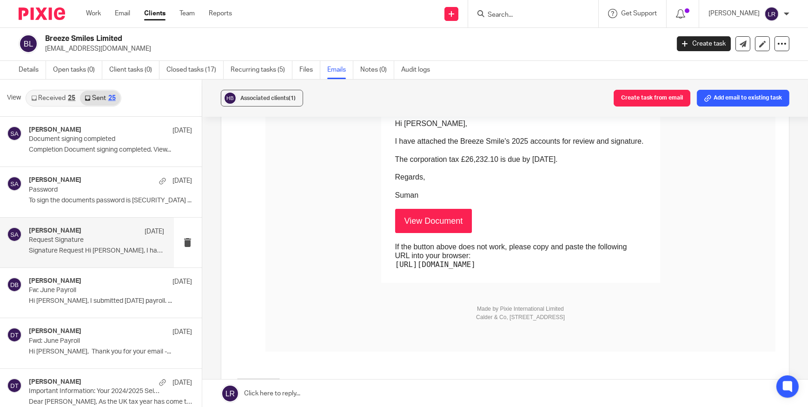
scroll to position [296, 0]
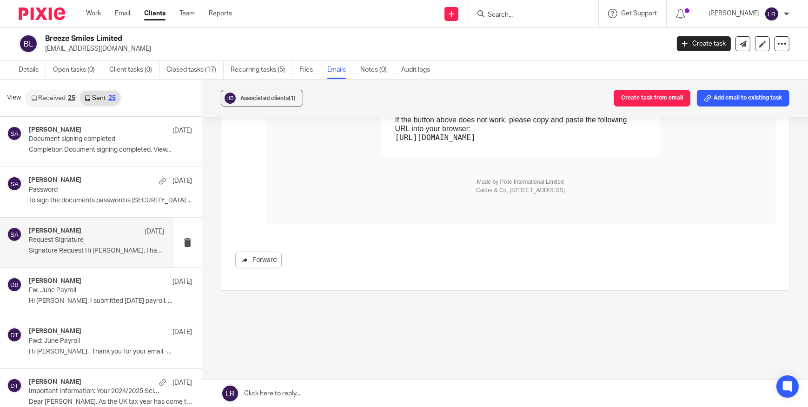
click at [256, 260] on link "Forward" at bounding box center [258, 260] width 47 height 17
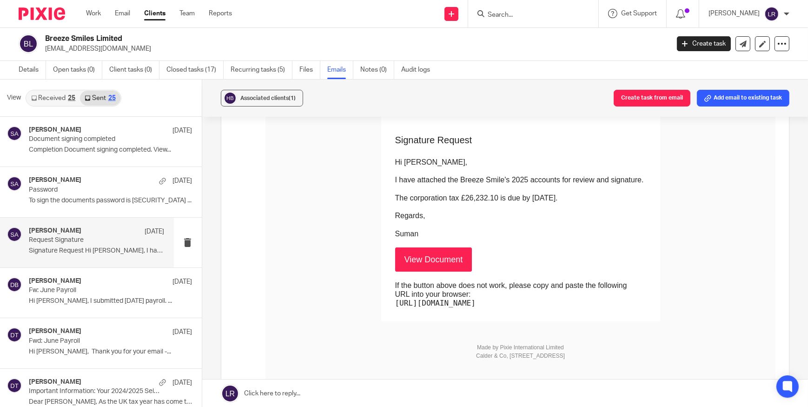
scroll to position [215, 0]
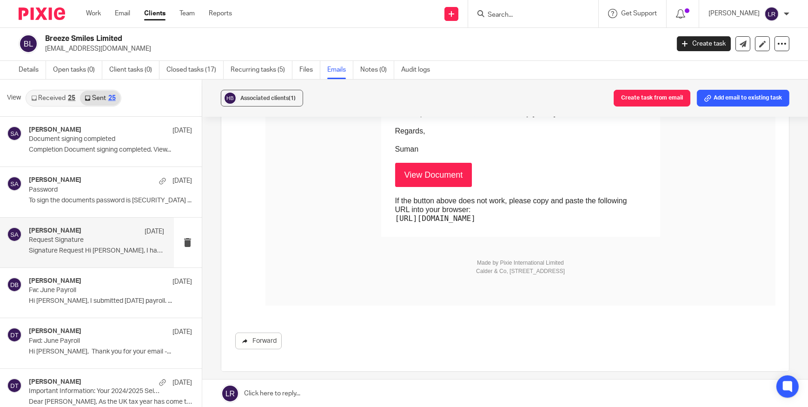
click at [270, 340] on link "Forward" at bounding box center [258, 341] width 47 height 17
click at [79, 47] on p "hannah200679@gmail.com" at bounding box center [354, 48] width 618 height 9
drag, startPoint x: 130, startPoint y: 47, endPoint x: 43, endPoint y: 49, distance: 87.0
click at [43, 49] on div "Breeze Smiles Limited hannah200679@gmail.com" at bounding box center [341, 44] width 645 height 20
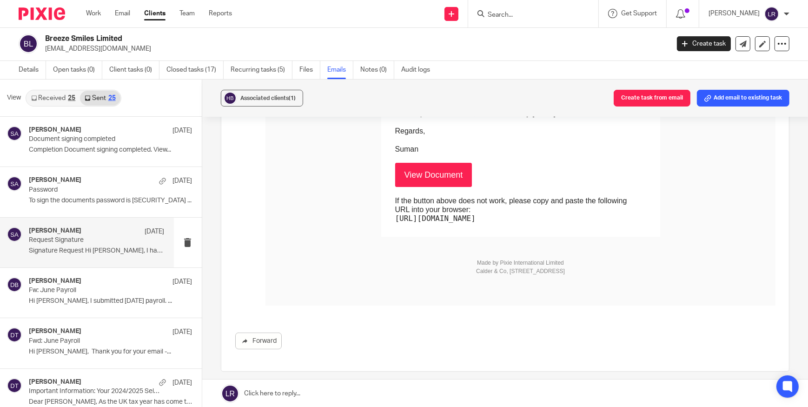
copy p "hannah200679@gmail.com"
click at [532, 15] on input "Search" at bounding box center [529, 15] width 84 height 8
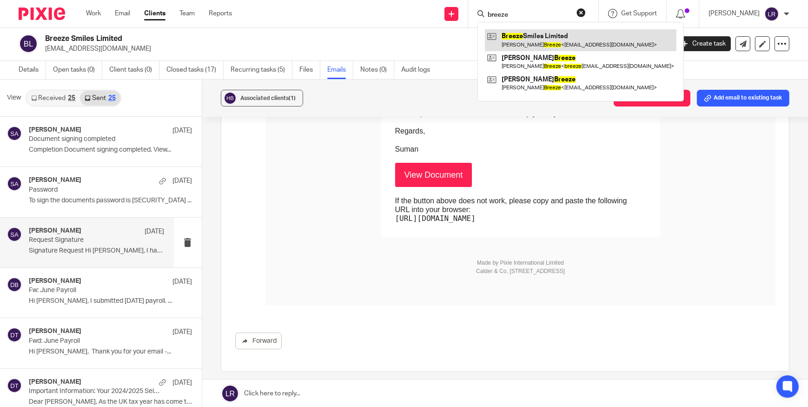
type input "breeze"
click at [545, 36] on link at bounding box center [581, 39] width 192 height 21
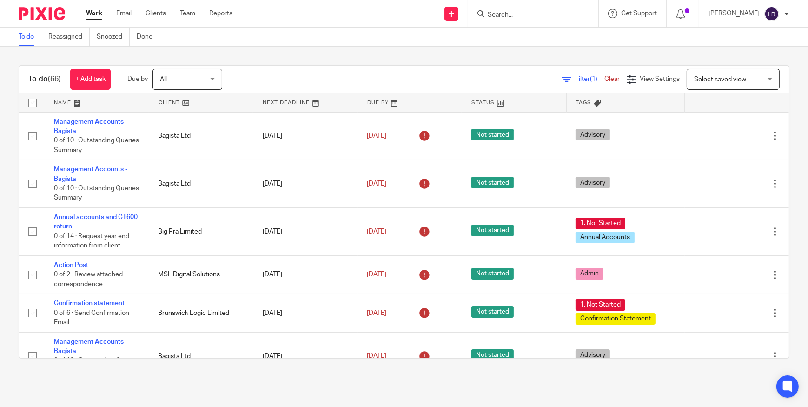
click at [528, 17] on input "Search" at bounding box center [529, 15] width 84 height 8
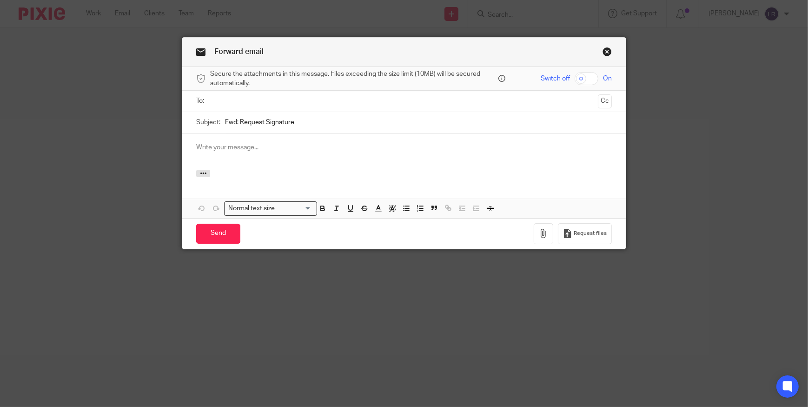
click at [603, 52] on link "Close this dialog window" at bounding box center [607, 53] width 9 height 13
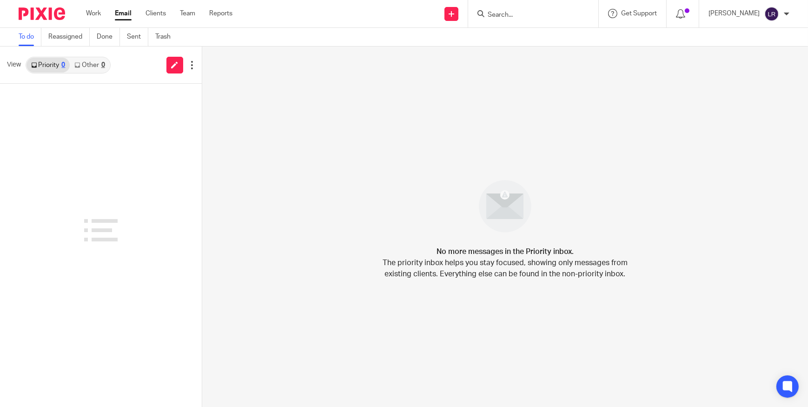
click at [87, 64] on link "Other 0" at bounding box center [90, 65] width 40 height 15
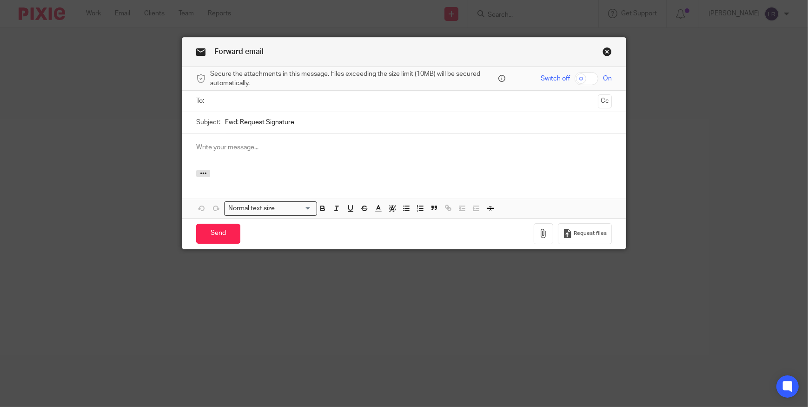
click at [239, 103] on input "text" at bounding box center [404, 101] width 381 height 11
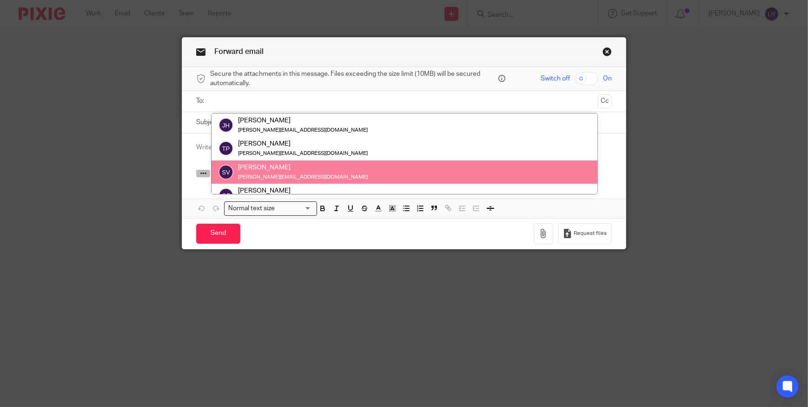
click at [200, 172] on icon "button" at bounding box center [203, 173] width 7 height 7
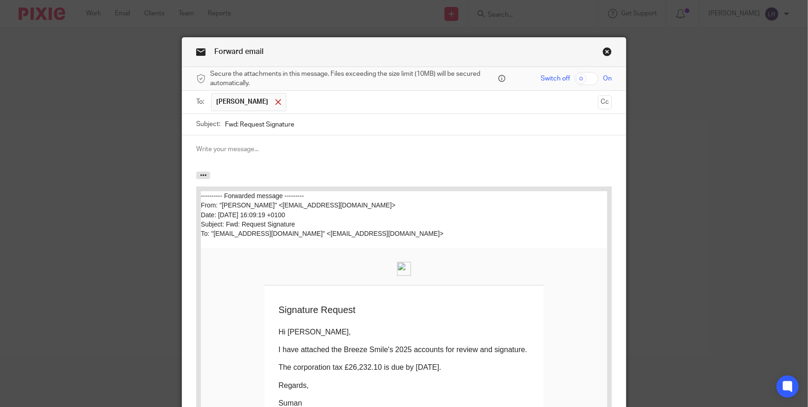
click at [273, 100] on div at bounding box center [278, 102] width 11 height 14
click at [274, 101] on input "text" at bounding box center [404, 101] width 381 height 11
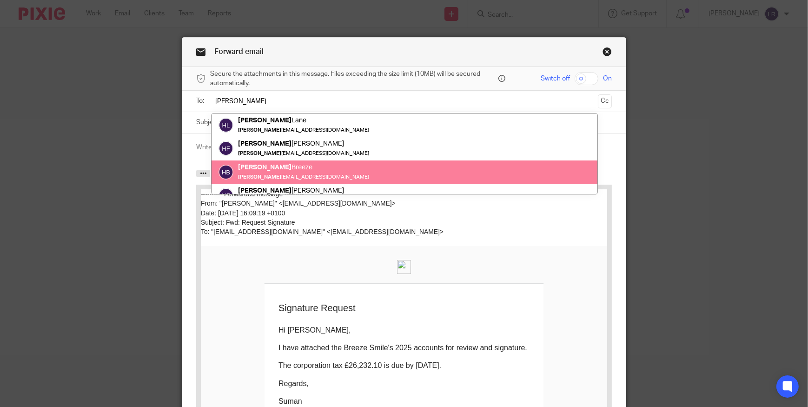
type input "hannah"
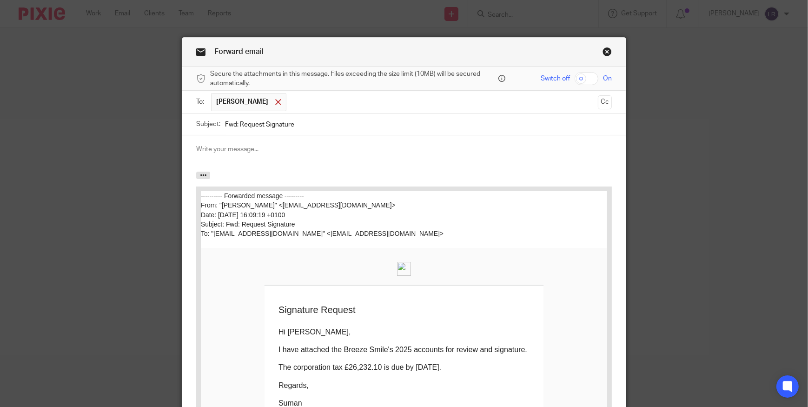
click at [273, 102] on div at bounding box center [278, 102] width 11 height 14
click at [271, 106] on input "text" at bounding box center [404, 101] width 381 height 11
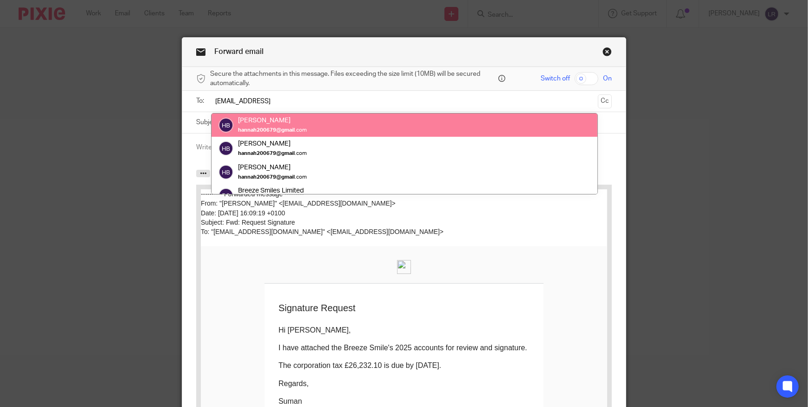
type input "hannah200679@gmail"
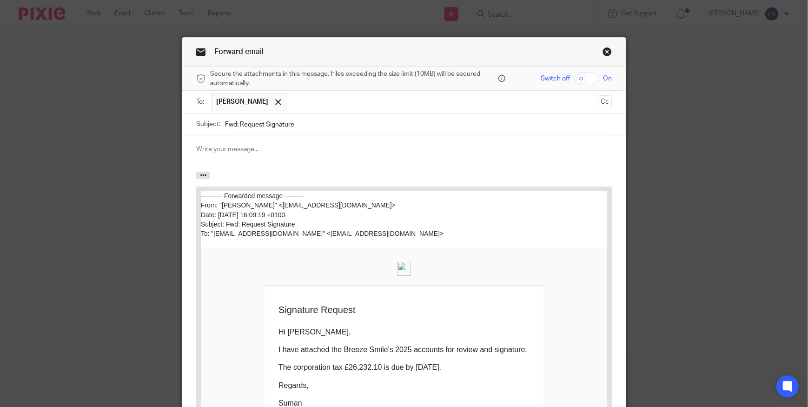
drag, startPoint x: 223, startPoint y: 122, endPoint x: 295, endPoint y: 126, distance: 72.2
click at [295, 126] on input "Fwd: Request Signature" at bounding box center [418, 124] width 387 height 21
type input "Update on 2025 Corporation Tax"
click at [204, 178] on button "button" at bounding box center [203, 175] width 14 height 7
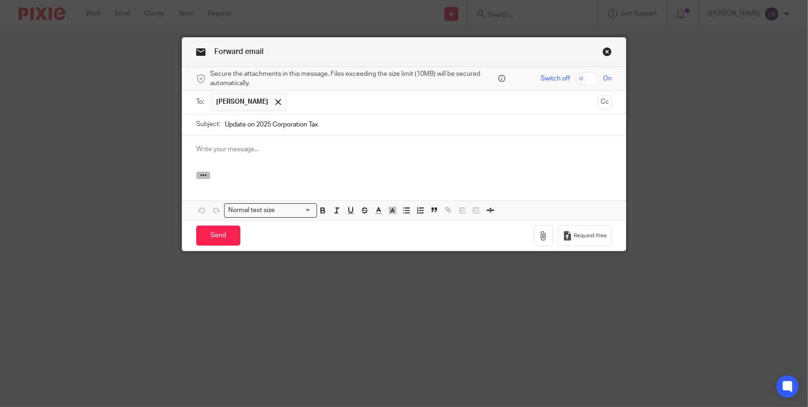
click at [200, 176] on icon "button" at bounding box center [203, 175] width 7 height 7
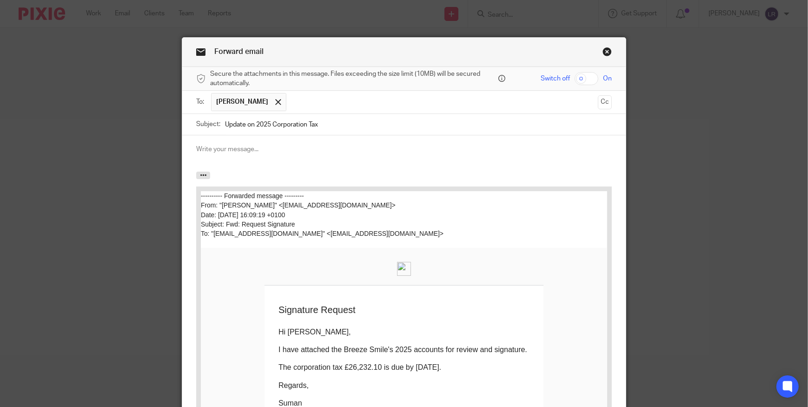
click at [212, 149] on p at bounding box center [404, 149] width 416 height 9
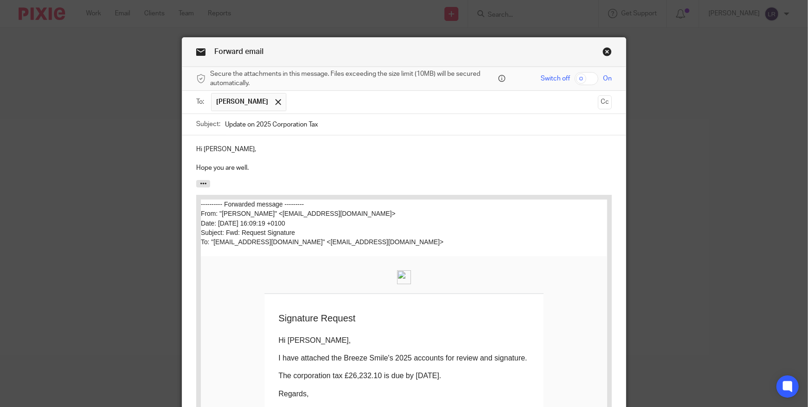
click at [258, 163] on p "Hope you are well." at bounding box center [404, 167] width 416 height 9
click at [257, 171] on p "Hope you are well." at bounding box center [404, 167] width 416 height 9
click at [253, 168] on p "Hope you are well." at bounding box center [404, 167] width 416 height 9
click at [436, 167] on p "Hope you are well. I have checked your HMRC account today and noticed that you" at bounding box center [404, 167] width 416 height 9
click at [554, 167] on p "Hope you are well. I have checked your HMRC account today and noticed that you …" at bounding box center [404, 167] width 416 height 9
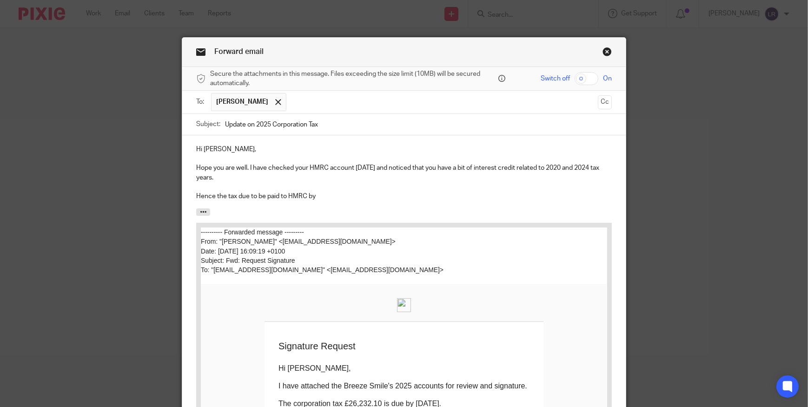
scroll to position [42, 0]
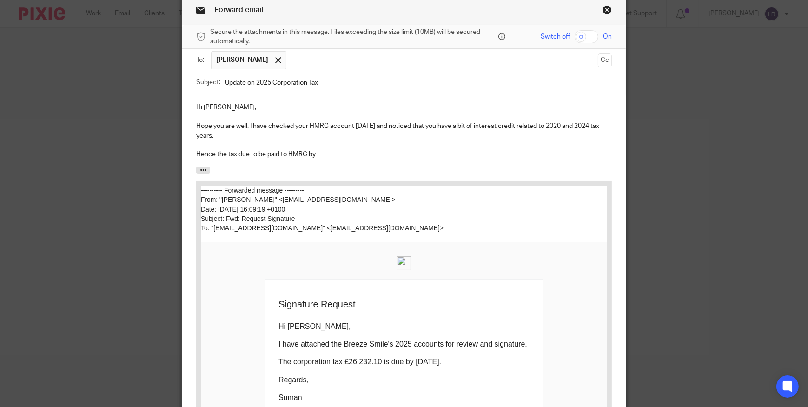
click at [319, 154] on p "Hence the tax due to be paid to HMRC by" at bounding box center [404, 154] width 416 height 9
click at [371, 153] on p "Hence the tax due to be paid to HMRC by 31/12/2025 is" at bounding box center [404, 154] width 416 height 9
click at [328, 123] on p "Hope you are well. I have checked your HMRC account today and noticed that you …" at bounding box center [404, 130] width 416 height 19
click at [404, 153] on p "Hence the tax due to be paid to HMRC by 31/12/2025 is £26,177.14" at bounding box center [404, 154] width 416 height 9
click at [406, 153] on p "Hence the tax due to be paid to HMRC by 31/12/2025 is £26,177.14" at bounding box center [404, 154] width 416 height 9
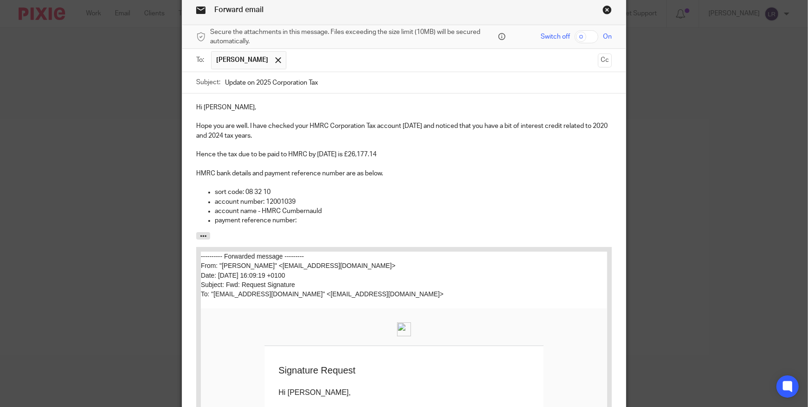
click at [316, 221] on p "payment reference number:" at bounding box center [413, 220] width 397 height 9
click at [324, 80] on input "Update on 2025 Corporation Tax" at bounding box center [418, 82] width 387 height 21
type input "Update on 2025 Corporation Tax for Breeze Smiles Limited"
click at [383, 222] on p "payment reference number: 5553222457A00110A" at bounding box center [413, 220] width 397 height 9
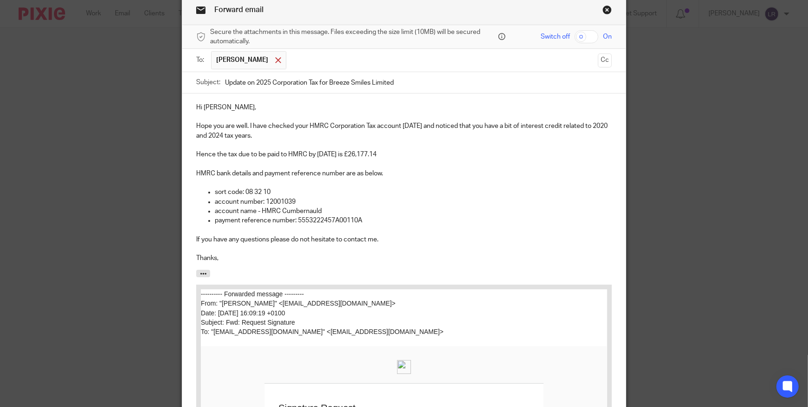
click at [275, 59] on span at bounding box center [278, 60] width 6 height 6
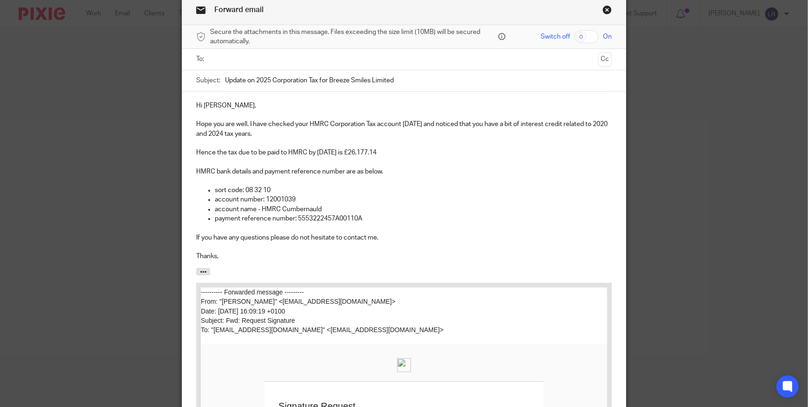
click at [253, 60] on input "text" at bounding box center [404, 59] width 381 height 11
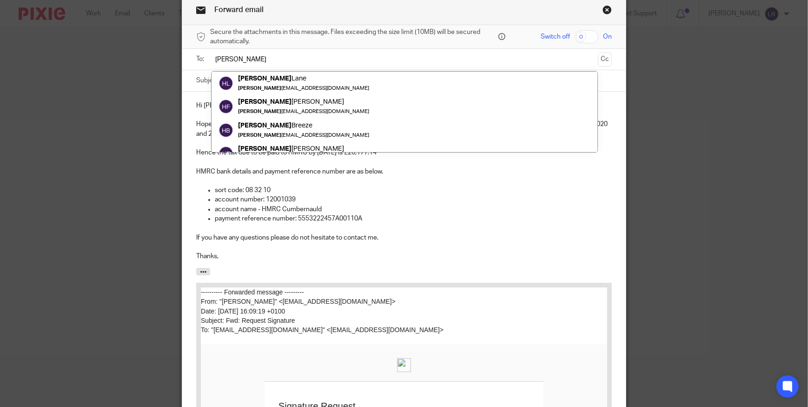
scroll to position [36, 0]
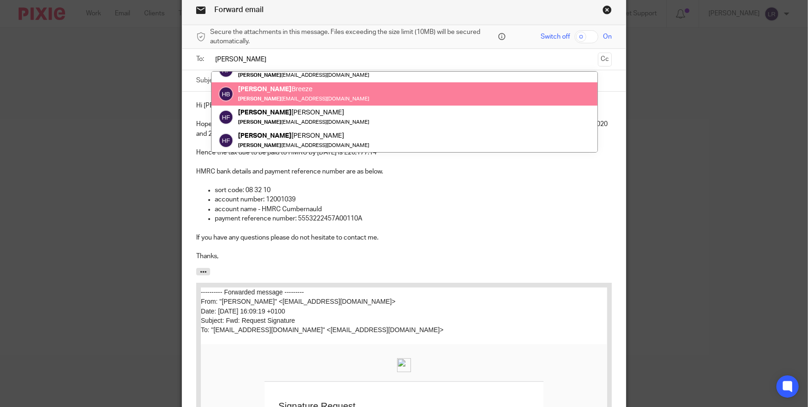
type input "hannah"
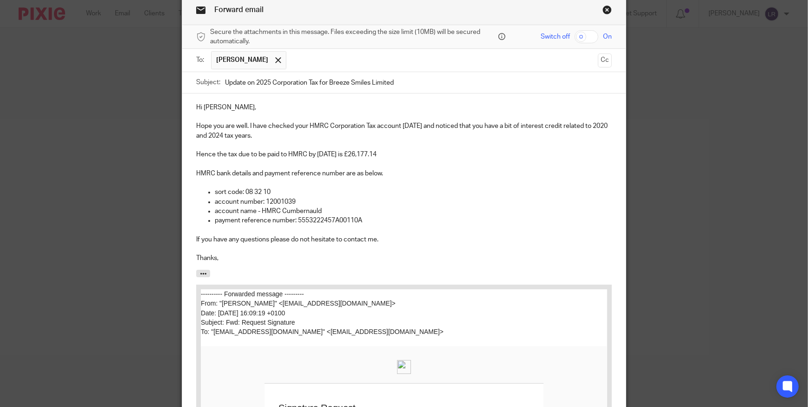
click at [275, 59] on span at bounding box center [278, 60] width 6 height 6
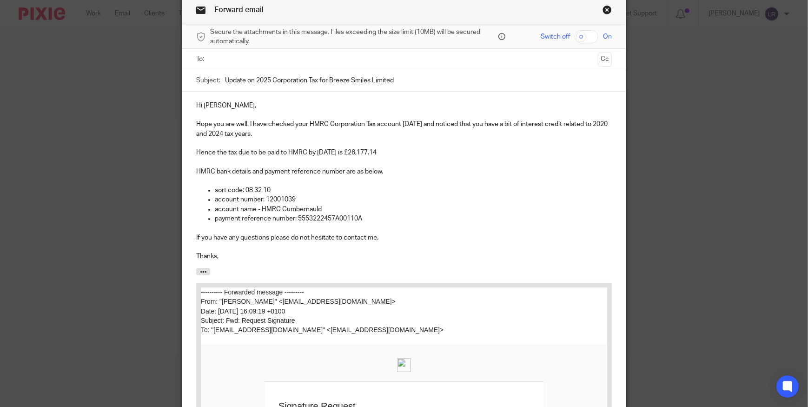
drag, startPoint x: 220, startPoint y: 79, endPoint x: 354, endPoint y: 84, distance: 134.1
click at [354, 84] on div "Subject: Update on 2025 Corporation Tax for Breeze Smiles Limited" at bounding box center [404, 80] width 416 height 21
click at [387, 83] on input "Update on 2025 Corporation Tax for Breeze Smiles Limited" at bounding box center [418, 80] width 387 height 21
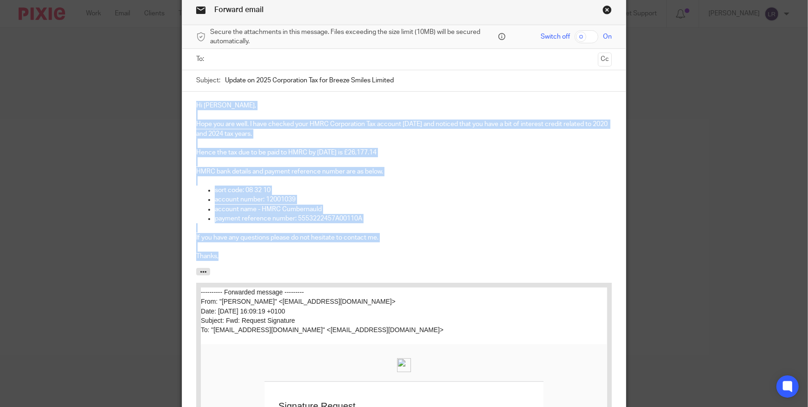
drag, startPoint x: 191, startPoint y: 105, endPoint x: 302, endPoint y: 263, distance: 193.3
click at [302, 263] on div "Hi Hannah, Hope you are well. I have checked your HMRC Corporation Tax account …" at bounding box center [404, 180] width 444 height 177
copy div "Hi Hannah, Hope you are well. I have checked your HMRC Corporation Tax account …"
click at [263, 65] on ul at bounding box center [404, 59] width 387 height 15
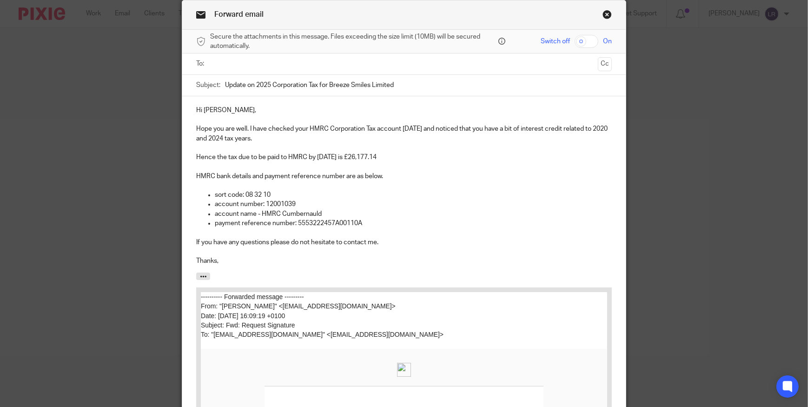
scroll to position [0, 0]
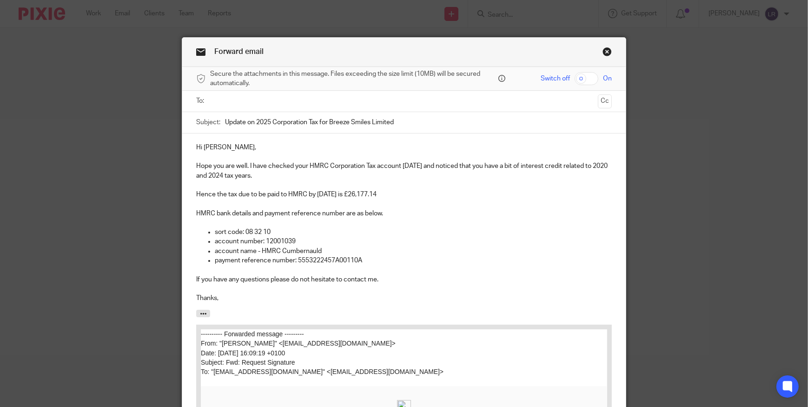
click at [603, 51] on link "Close this dialog window" at bounding box center [607, 53] width 9 height 13
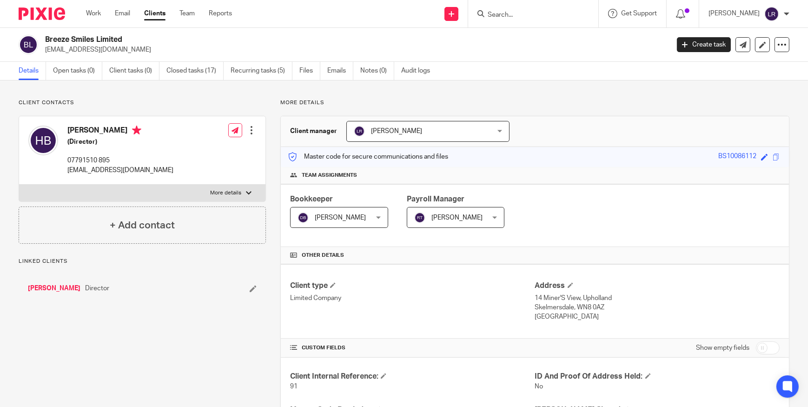
click at [560, 13] on input "Search" at bounding box center [529, 15] width 84 height 8
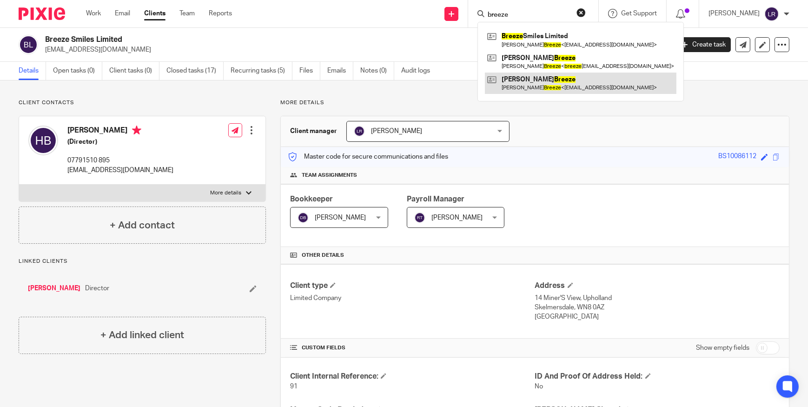
type input "breeze"
click at [559, 76] on link at bounding box center [581, 83] width 192 height 21
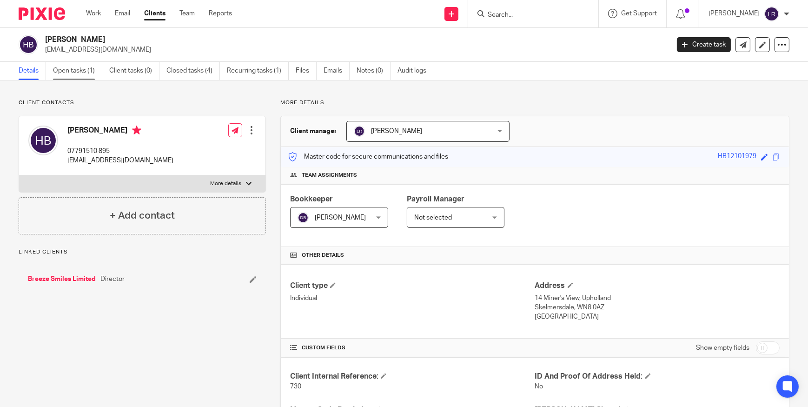
click at [66, 72] on link "Open tasks (1)" at bounding box center [77, 71] width 49 height 18
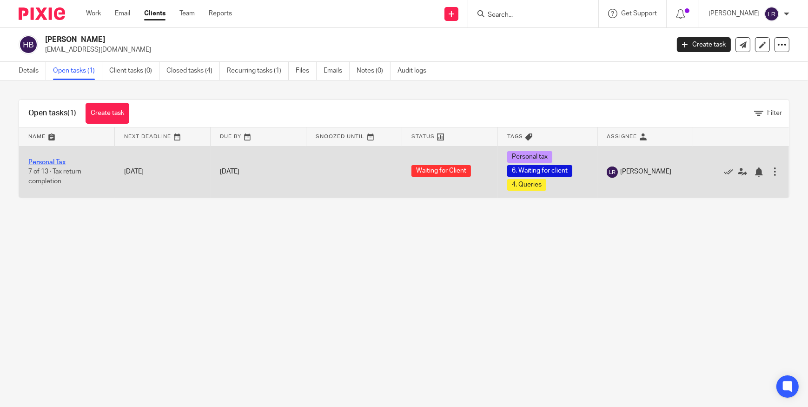
click at [48, 160] on link "Personal Tax" at bounding box center [46, 162] width 37 height 7
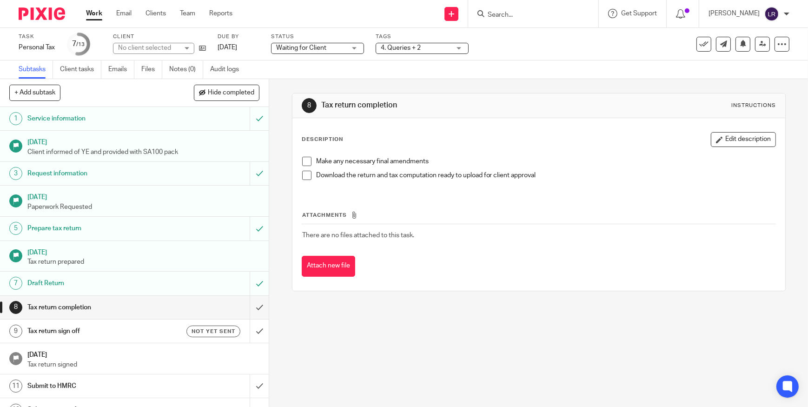
click at [121, 117] on h1 "Service information" at bounding box center [98, 119] width 142 height 14
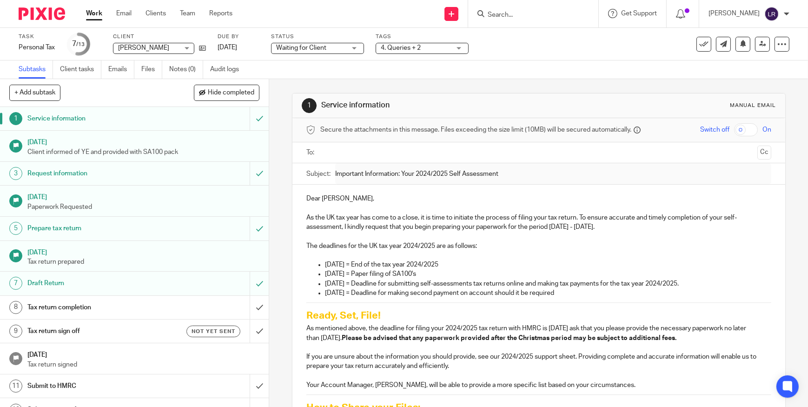
click at [112, 147] on p "Client informed of YE and provided with SA100 pack" at bounding box center [143, 151] width 233 height 9
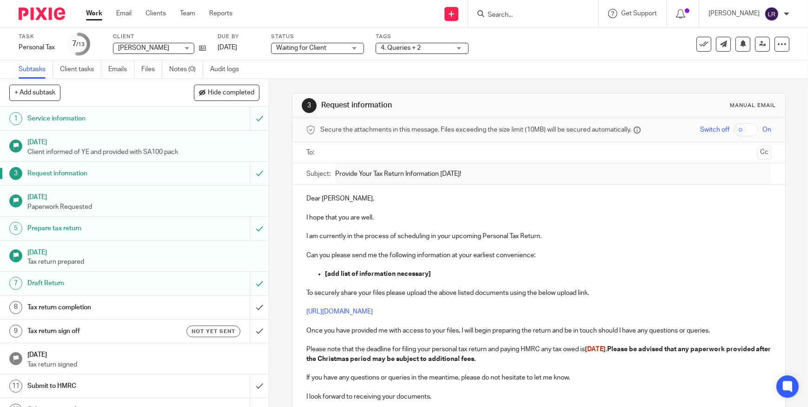
click at [142, 212] on link "[DATE] Paperwork Requested" at bounding box center [134, 201] width 269 height 31
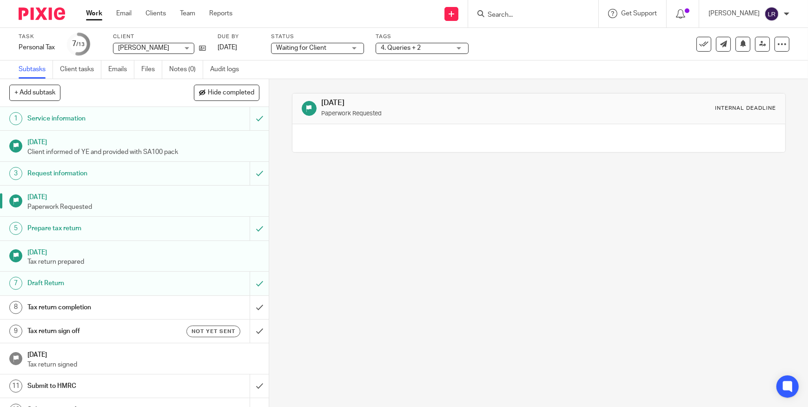
click at [144, 169] on h1 "Request information" at bounding box center [98, 174] width 142 height 14
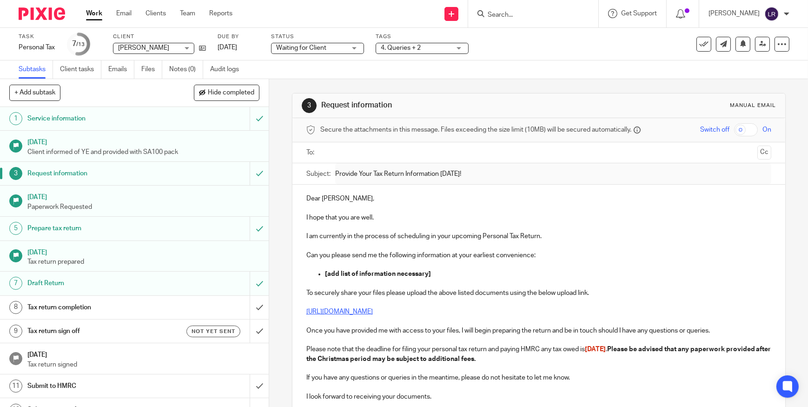
click at [373, 310] on link "[URL][DOMAIN_NAME]" at bounding box center [340, 311] width 67 height 7
click at [369, 339] on link "[URL][DOMAIN_NAME]" at bounding box center [383, 340] width 67 height 9
click at [62, 227] on h1 "Prepare tax return" at bounding box center [98, 228] width 142 height 14
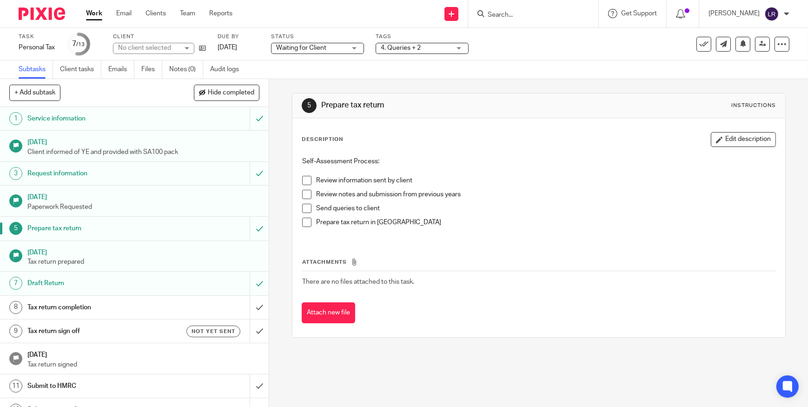
click at [87, 255] on h1 "[DATE]" at bounding box center [143, 252] width 233 height 12
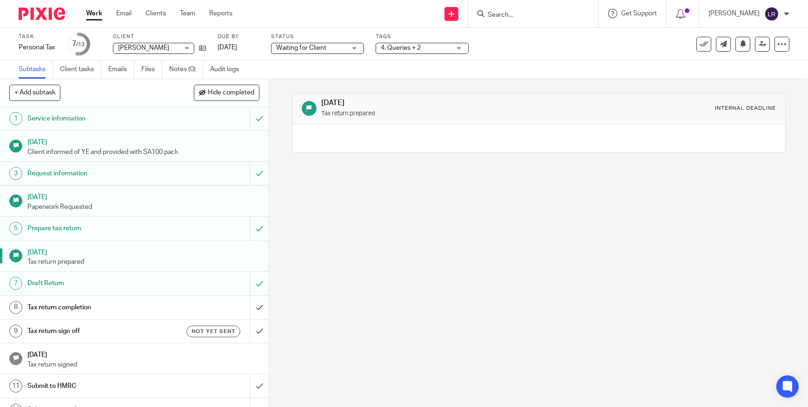
scroll to position [39, 0]
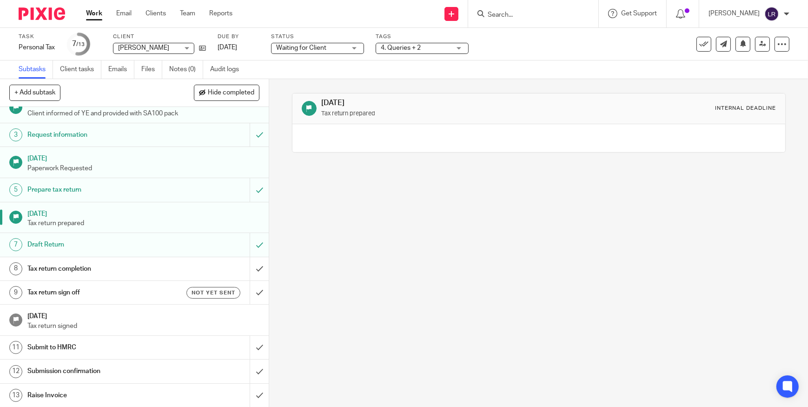
click at [80, 265] on h1 "Tax return completion" at bounding box center [98, 269] width 142 height 14
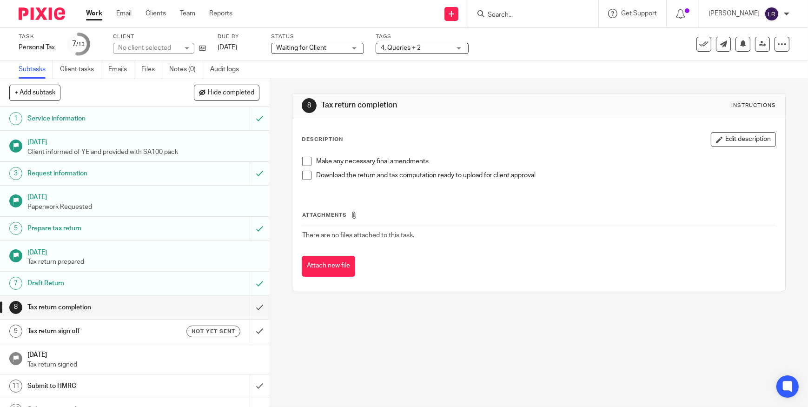
click at [76, 284] on h1 "Draft Return" at bounding box center [98, 283] width 142 height 14
